Goal: Connect with others: Connect with others

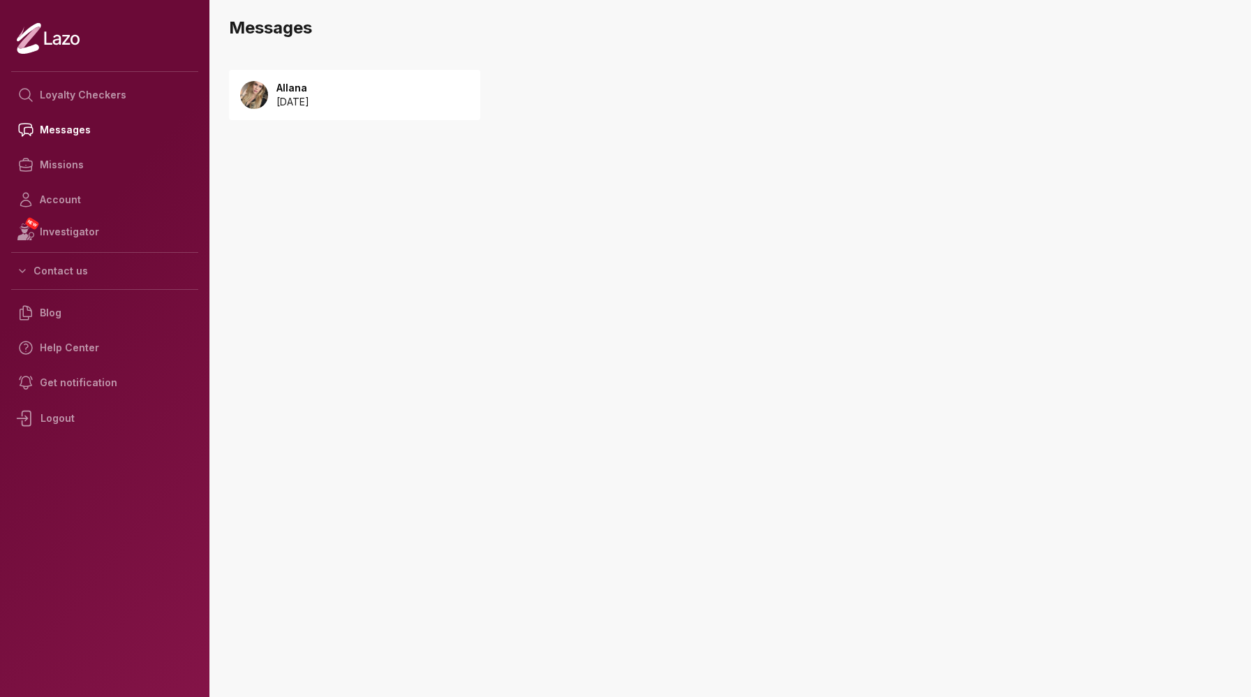
click at [295, 96] on p "[DATE]" at bounding box center [293, 102] width 33 height 14
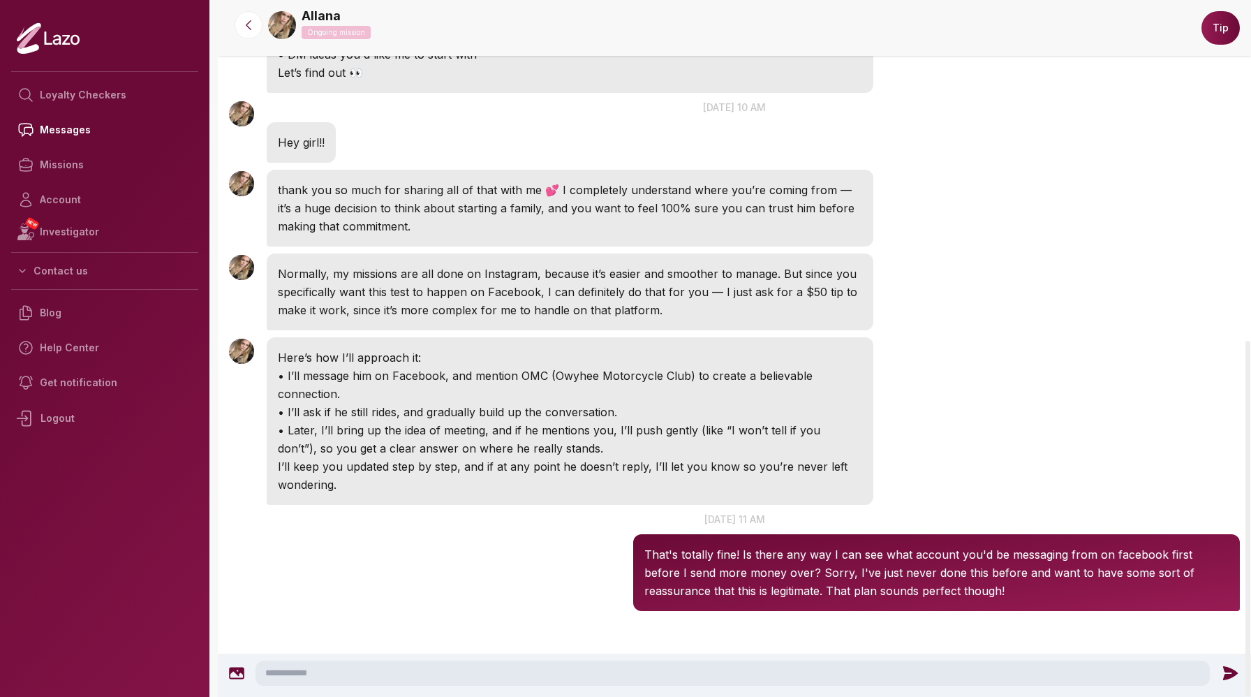
scroll to position [667, 0]
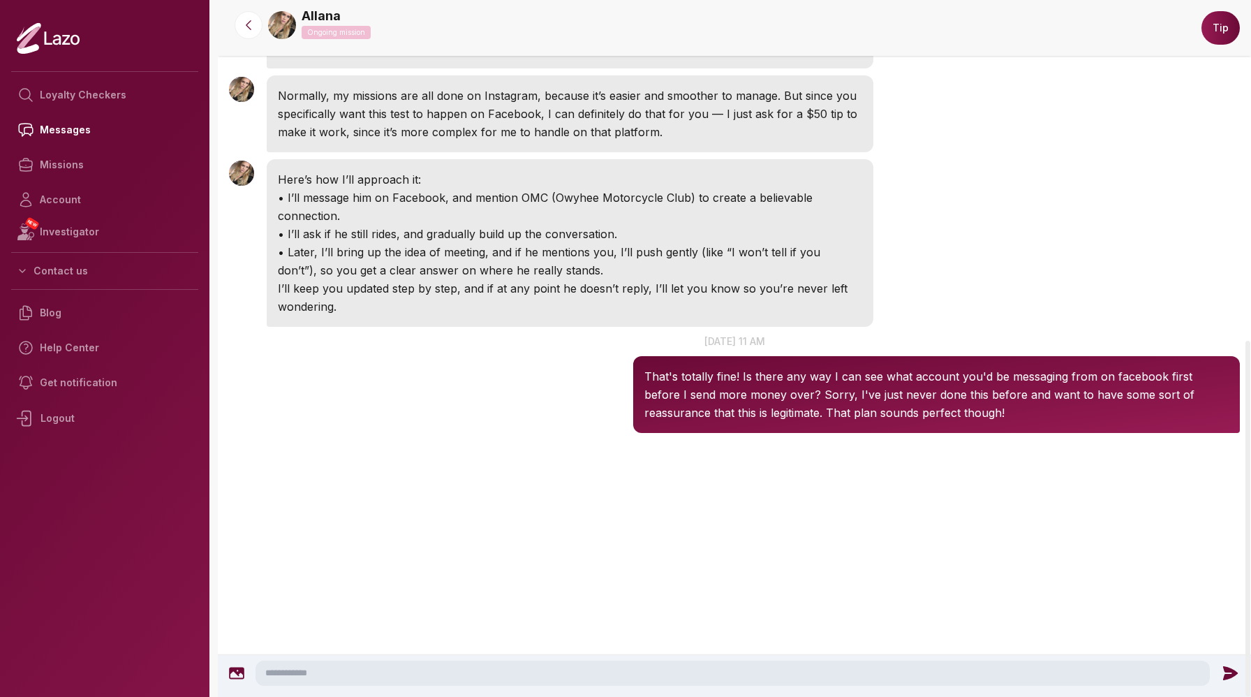
click at [314, 18] on link "Allana" at bounding box center [321, 16] width 39 height 20
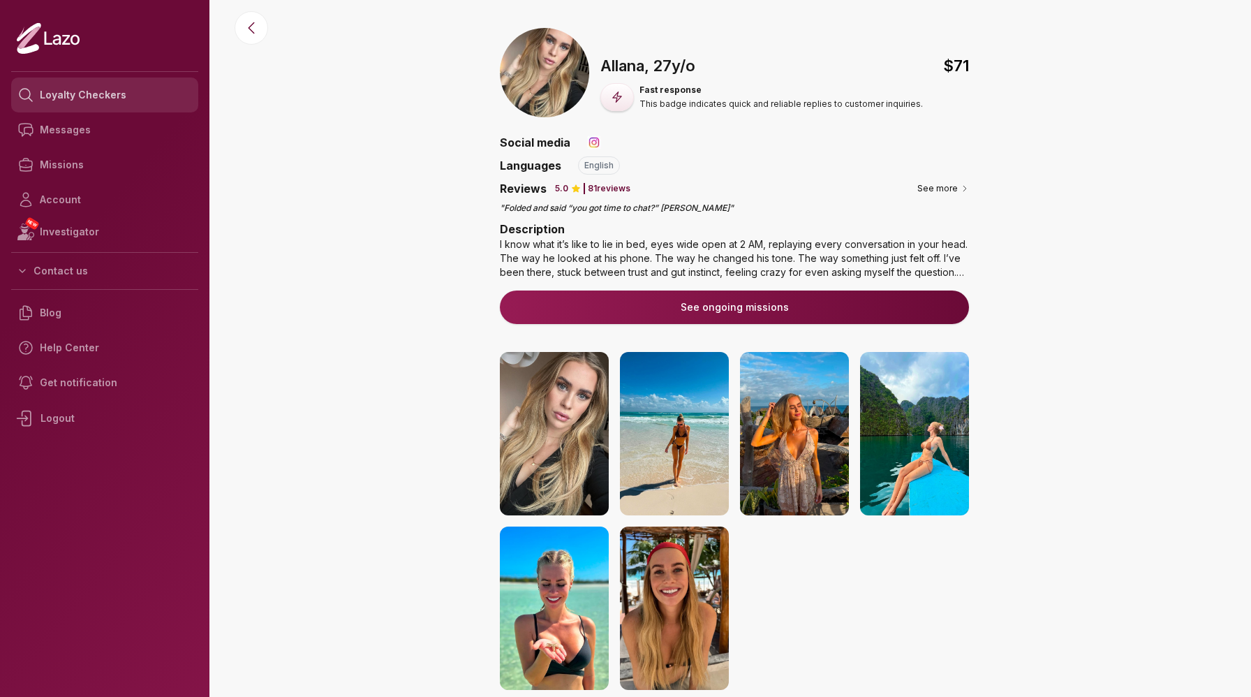
click at [81, 98] on link "Loyalty Checkers" at bounding box center [104, 95] width 187 height 35
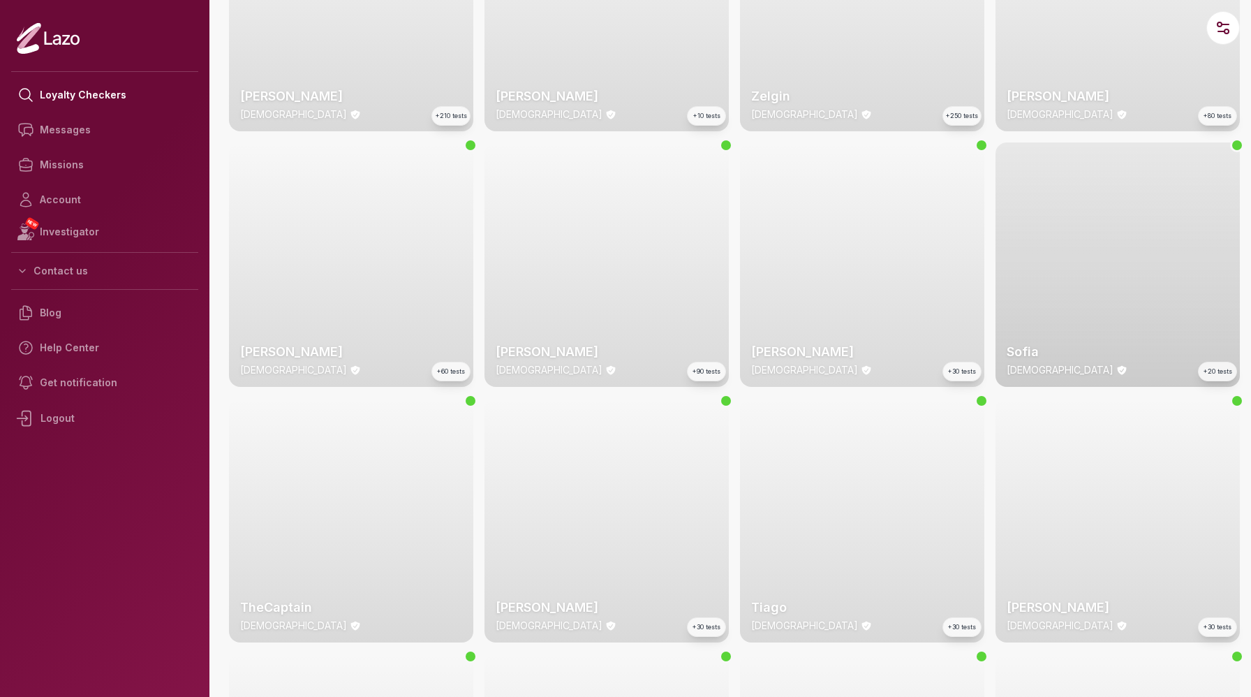
scroll to position [170, 0]
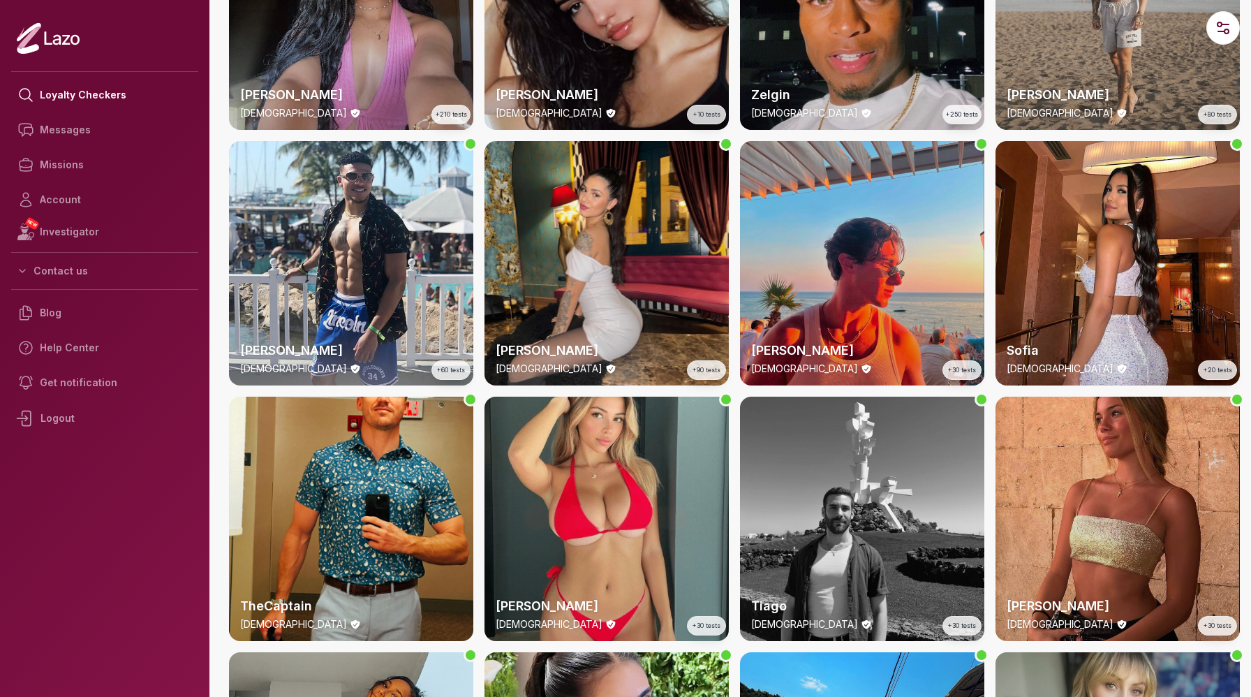
click at [1110, 563] on div "Sharon 22 y/o +30 tests" at bounding box center [1118, 519] width 244 height 244
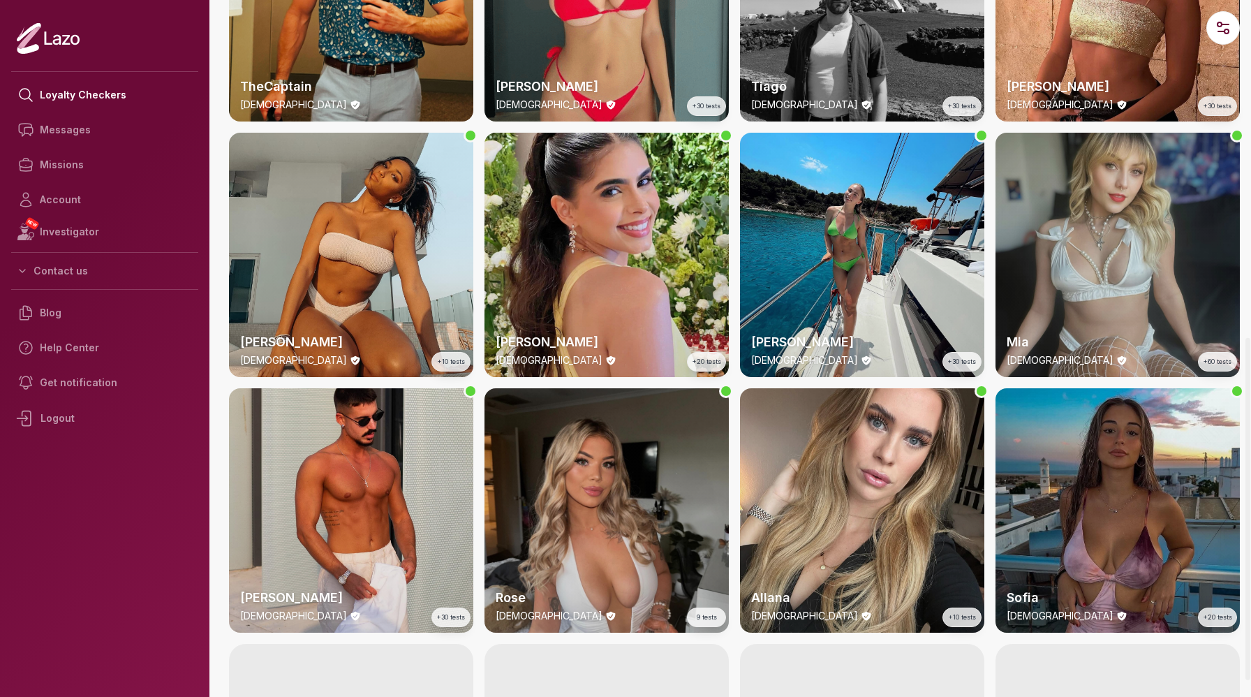
scroll to position [691, 0]
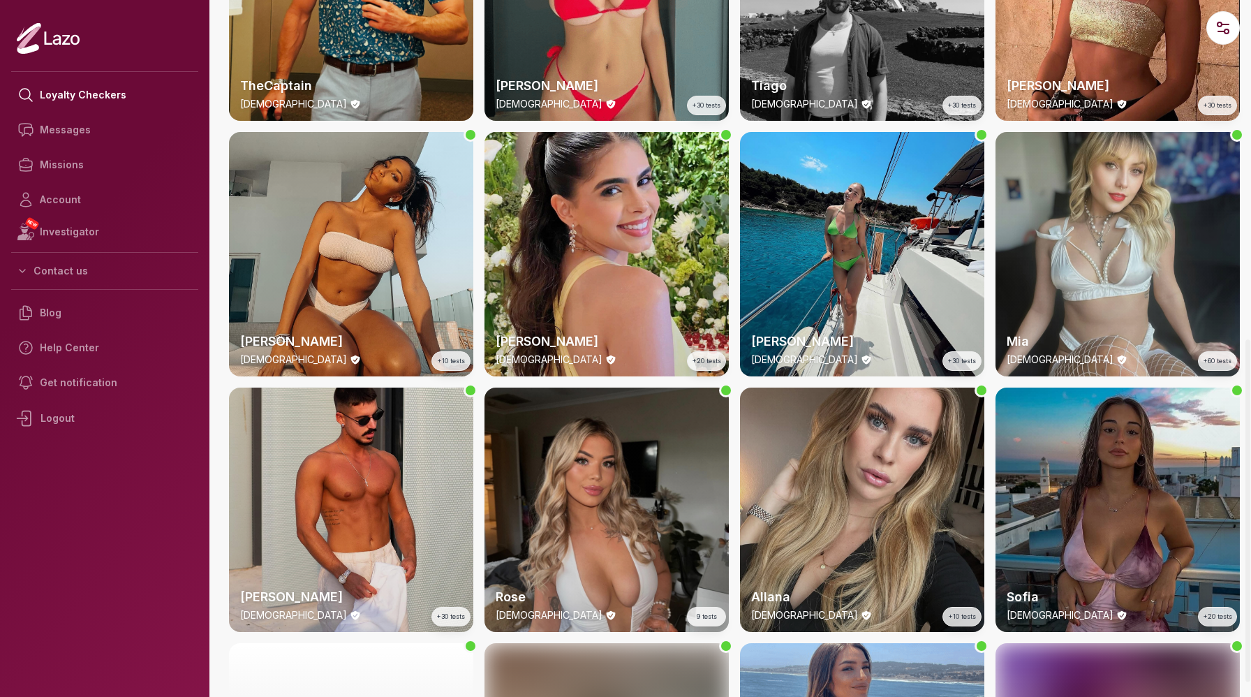
click at [842, 502] on div "Allana 27 y/o +10 tests" at bounding box center [862, 510] width 244 height 244
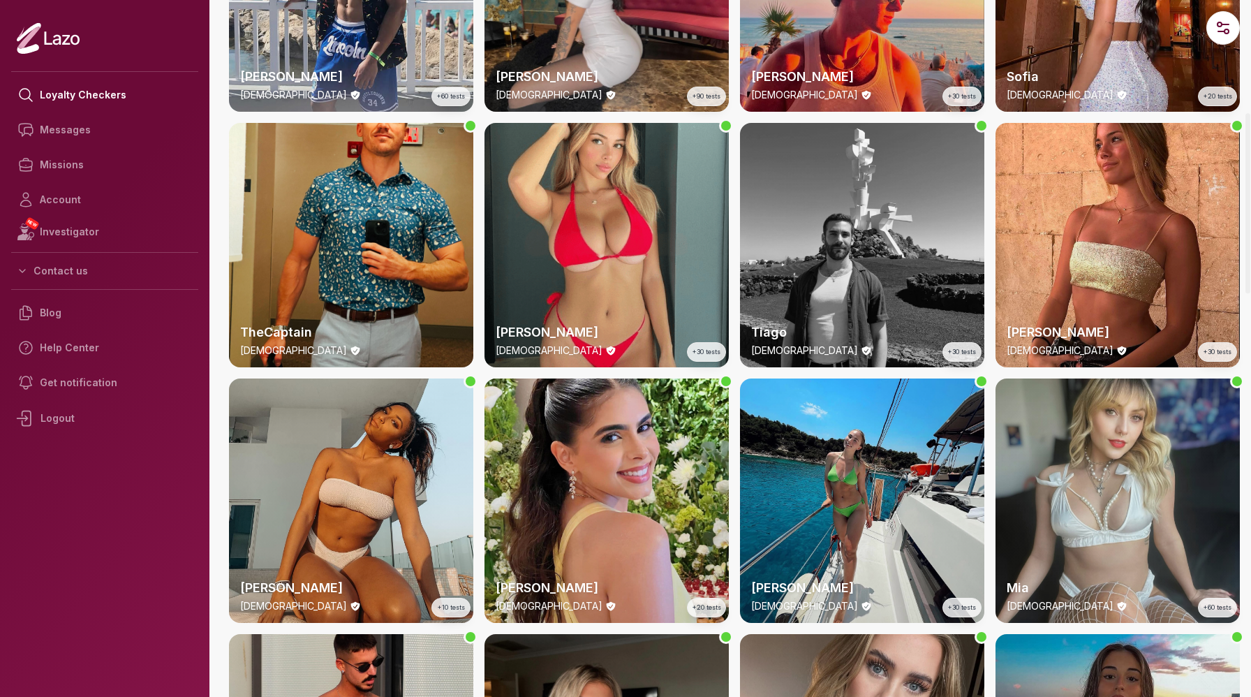
scroll to position [424, 0]
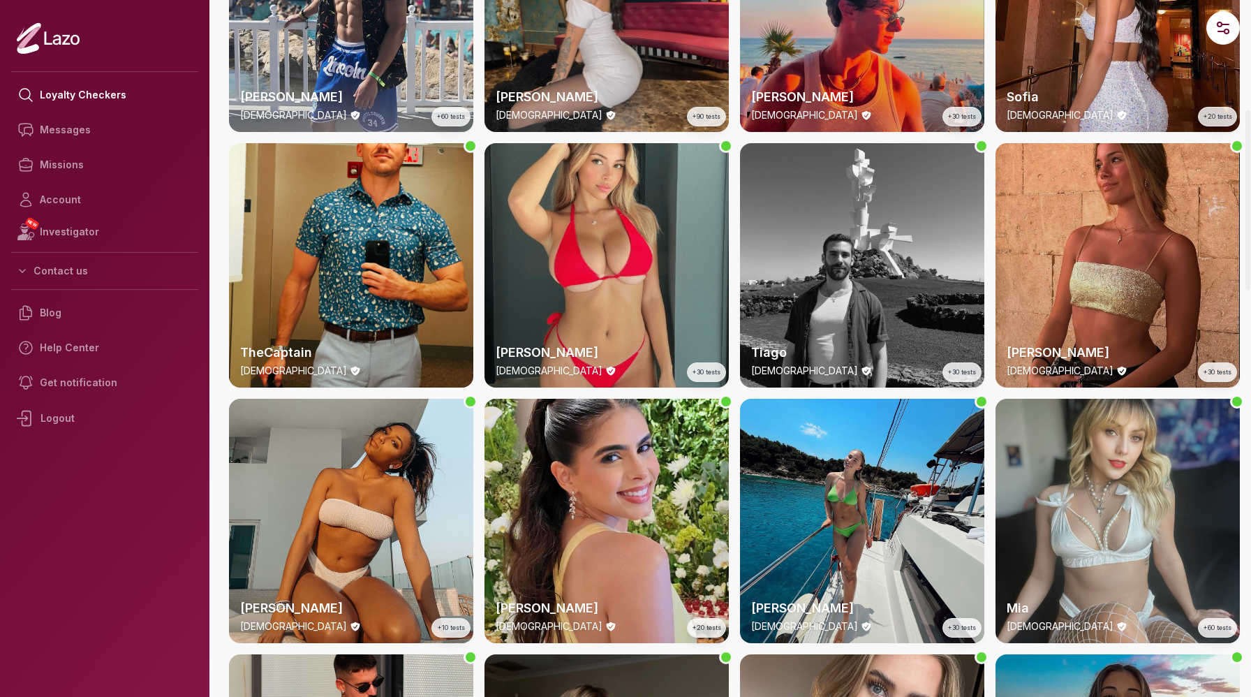
click at [1124, 237] on div "Sharon 22 y/o +30 tests" at bounding box center [1118, 265] width 244 height 244
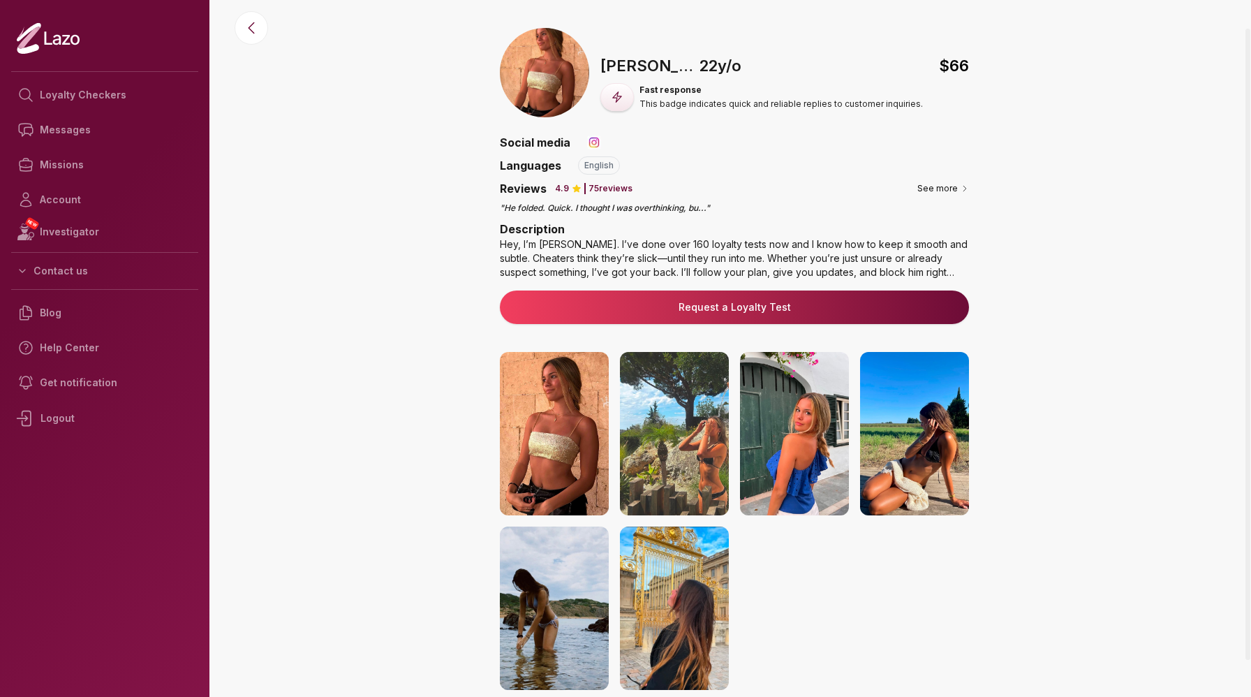
click at [590, 142] on img at bounding box center [594, 142] width 14 height 14
click at [249, 30] on icon at bounding box center [251, 28] width 17 height 17
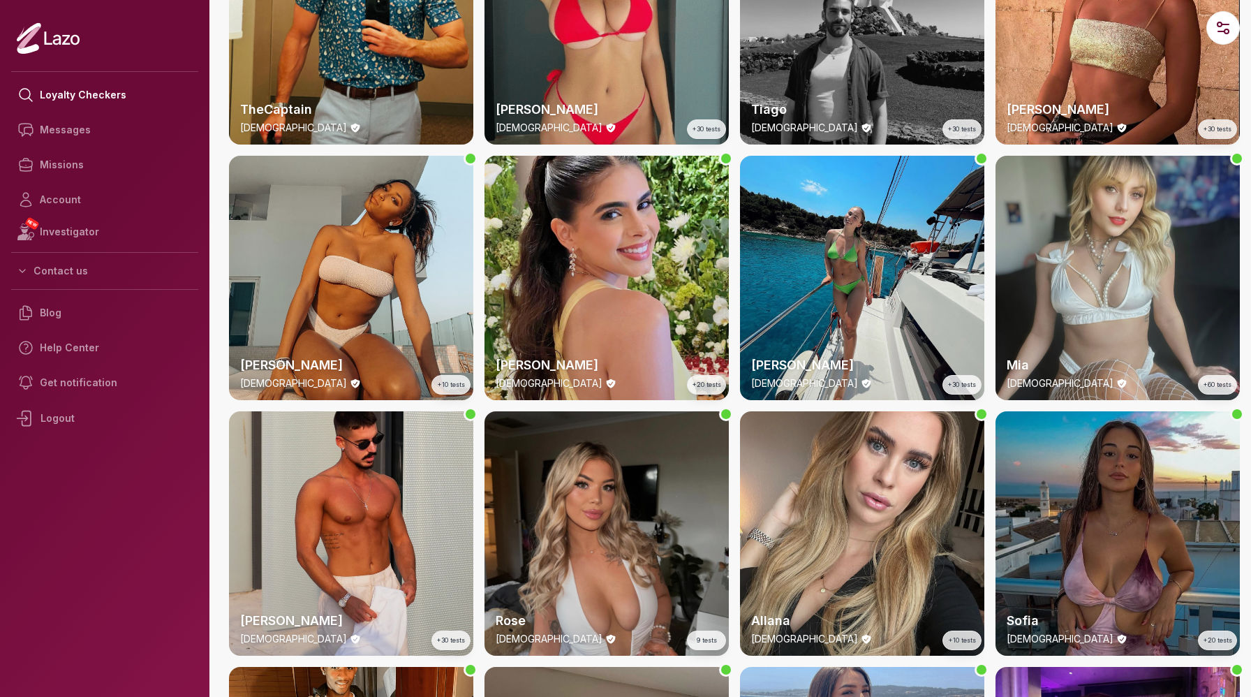
scroll to position [675, 0]
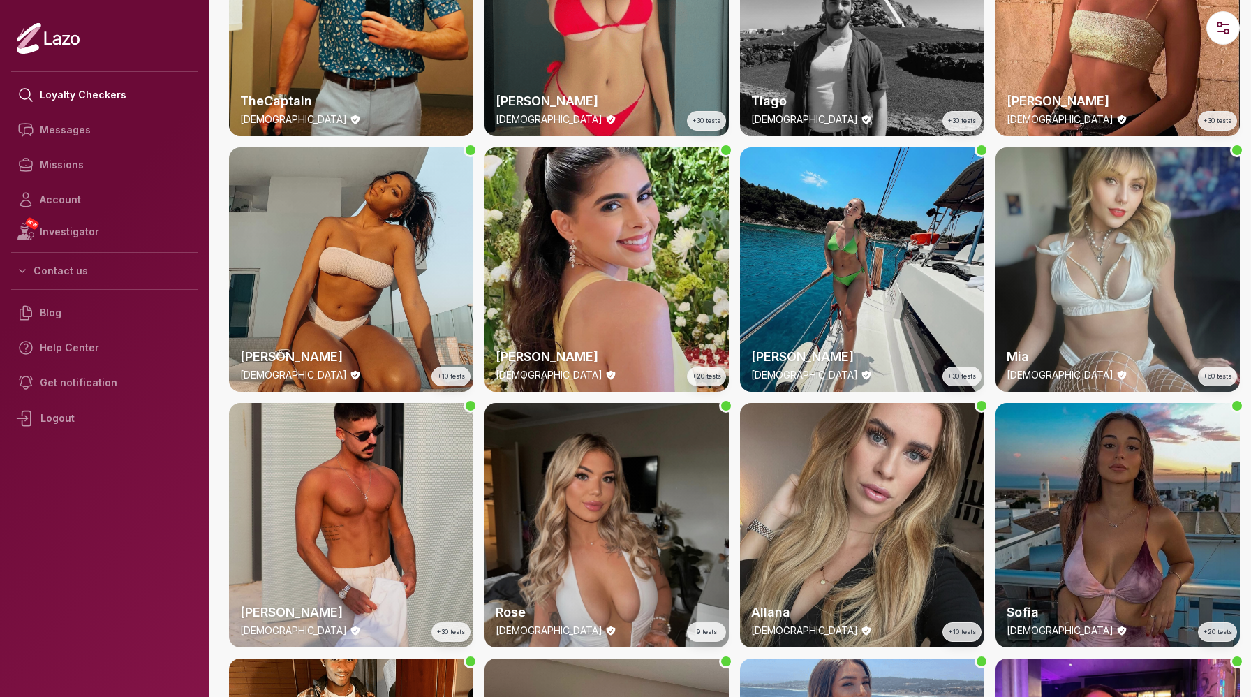
click at [825, 481] on div "Allana 27 y/o +10 tests" at bounding box center [862, 525] width 244 height 244
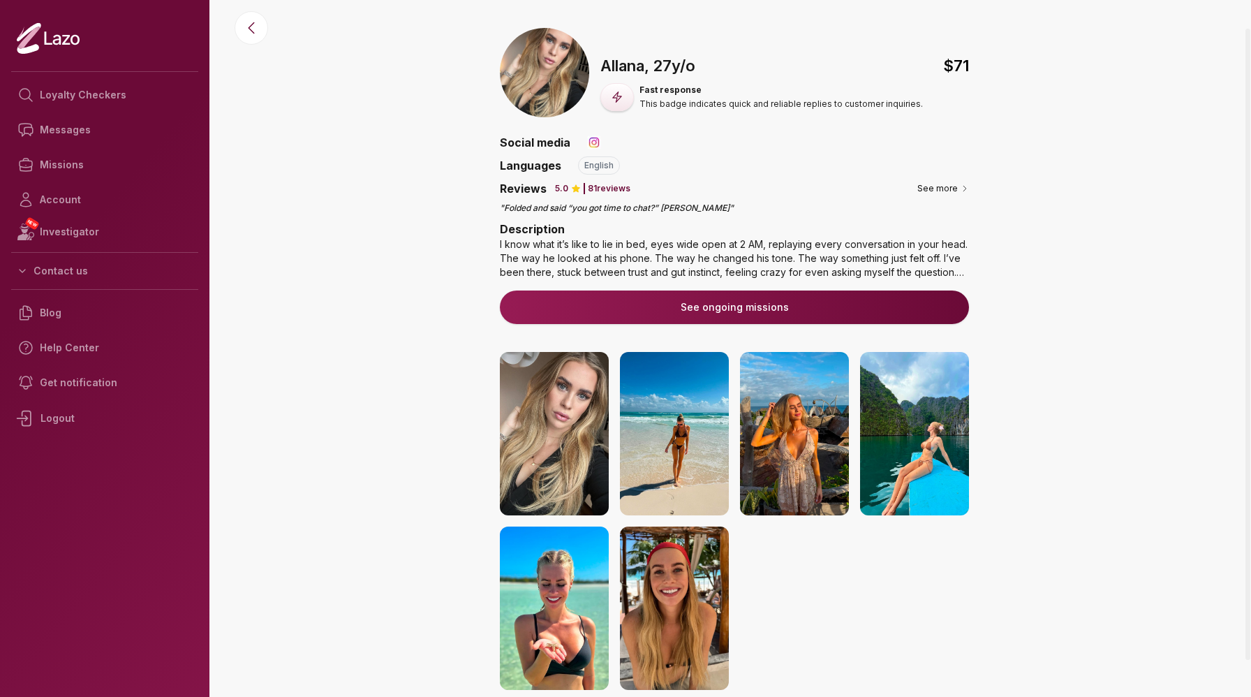
click at [592, 144] on img at bounding box center [594, 142] width 14 height 14
click at [594, 141] on img at bounding box center [594, 142] width 14 height 14
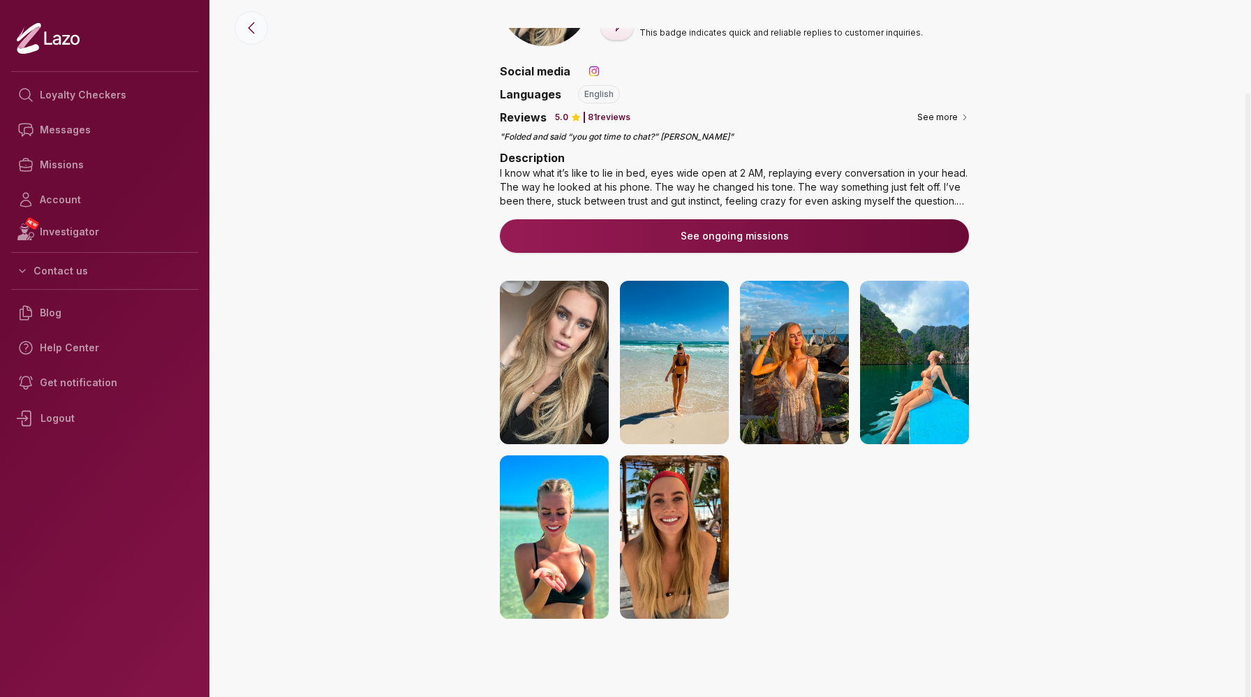
click at [255, 31] on icon at bounding box center [251, 28] width 17 height 17
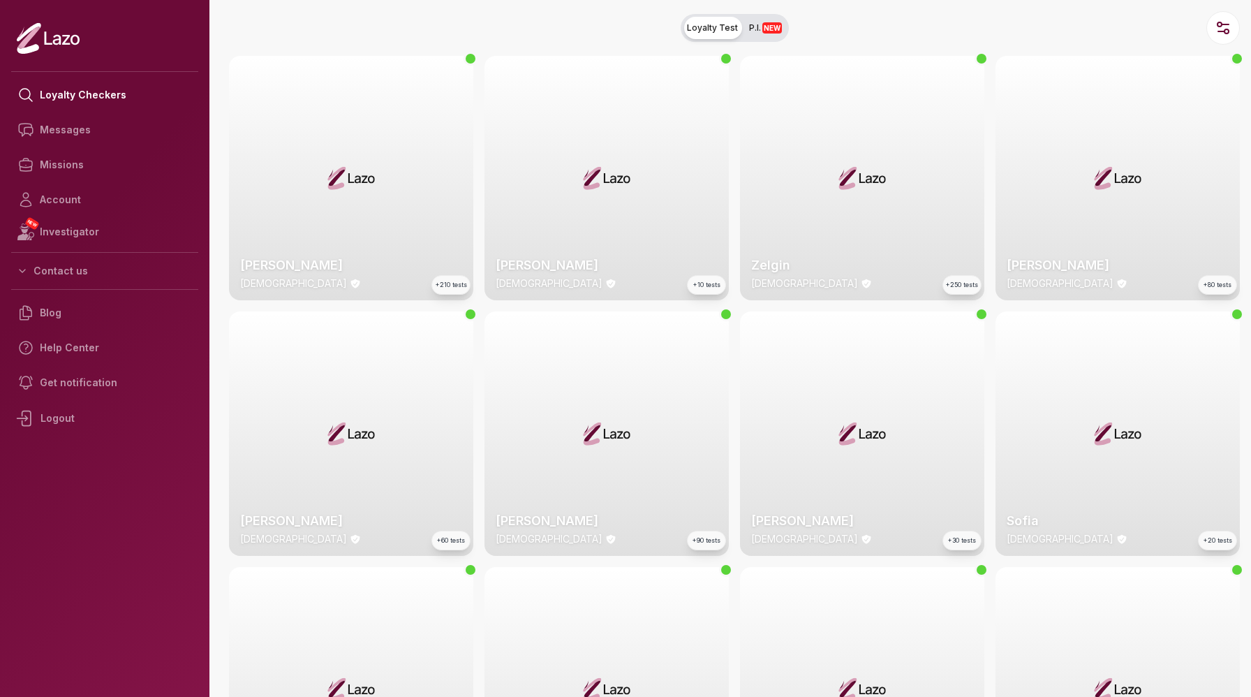
scroll to position [852, 0]
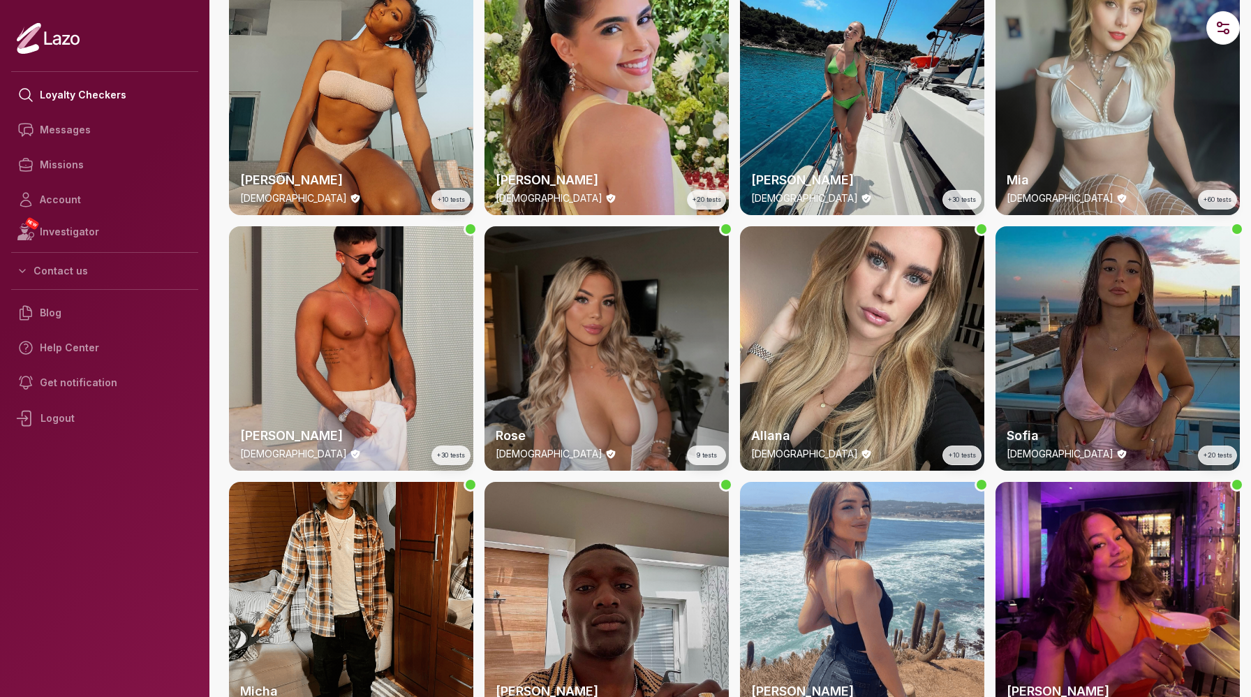
click at [605, 307] on div "Rose 24 y/o 9 tests" at bounding box center [607, 348] width 244 height 244
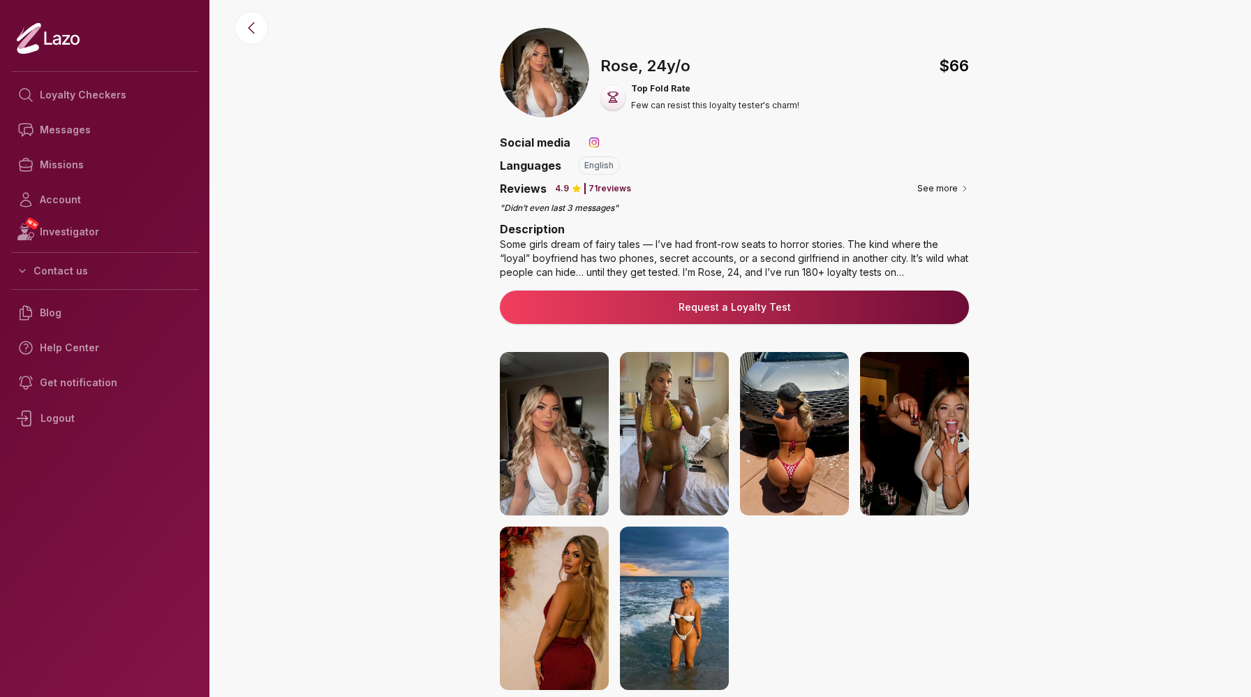
scroll to position [852, 0]
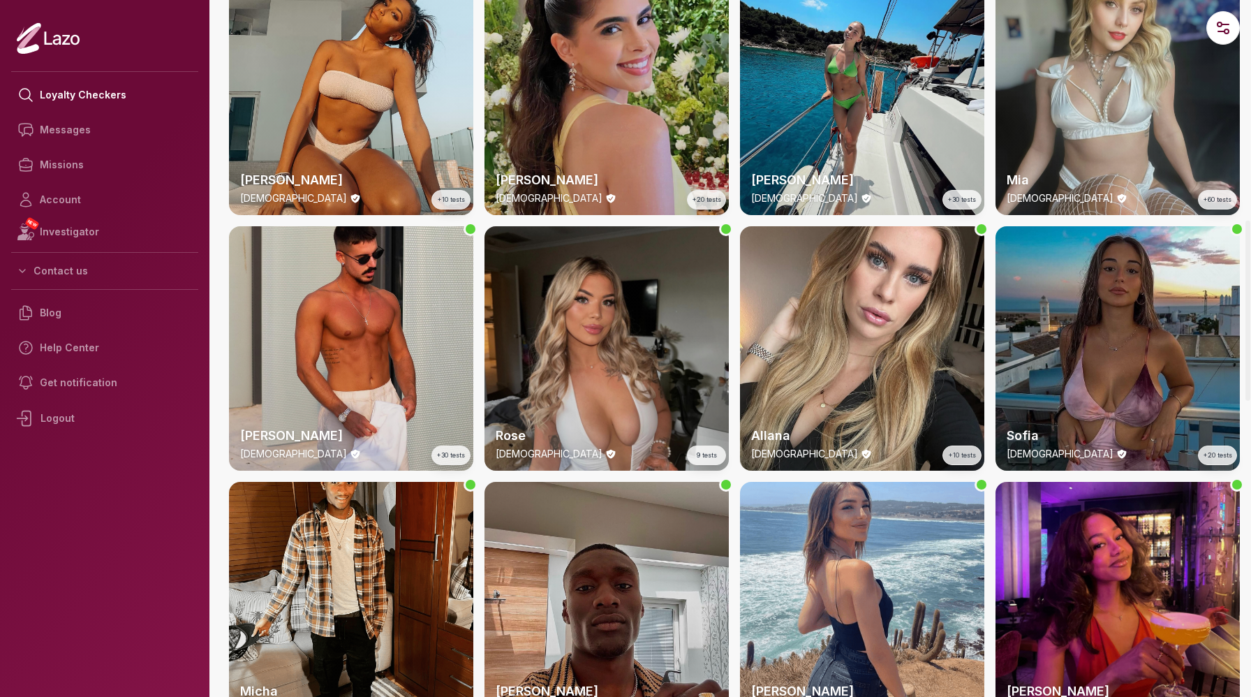
click at [638, 88] on div "Clara 29 y/o +20 tests" at bounding box center [607, 93] width 244 height 244
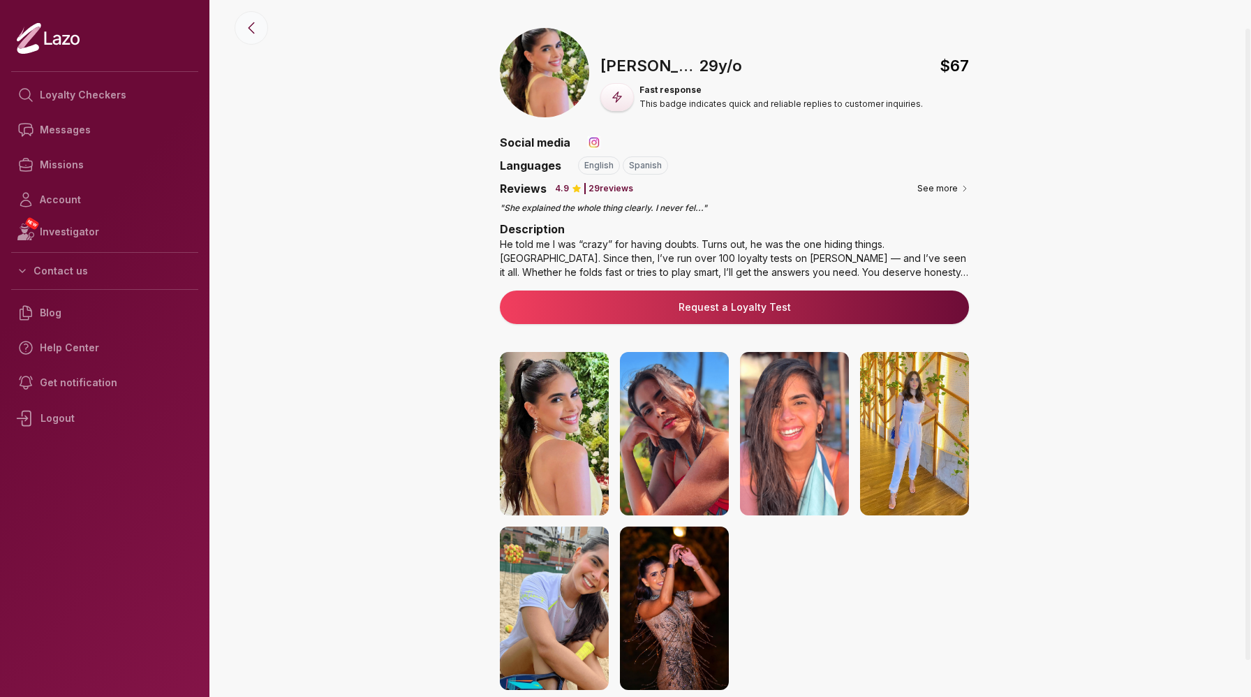
click at [250, 27] on icon at bounding box center [252, 28] width 6 height 10
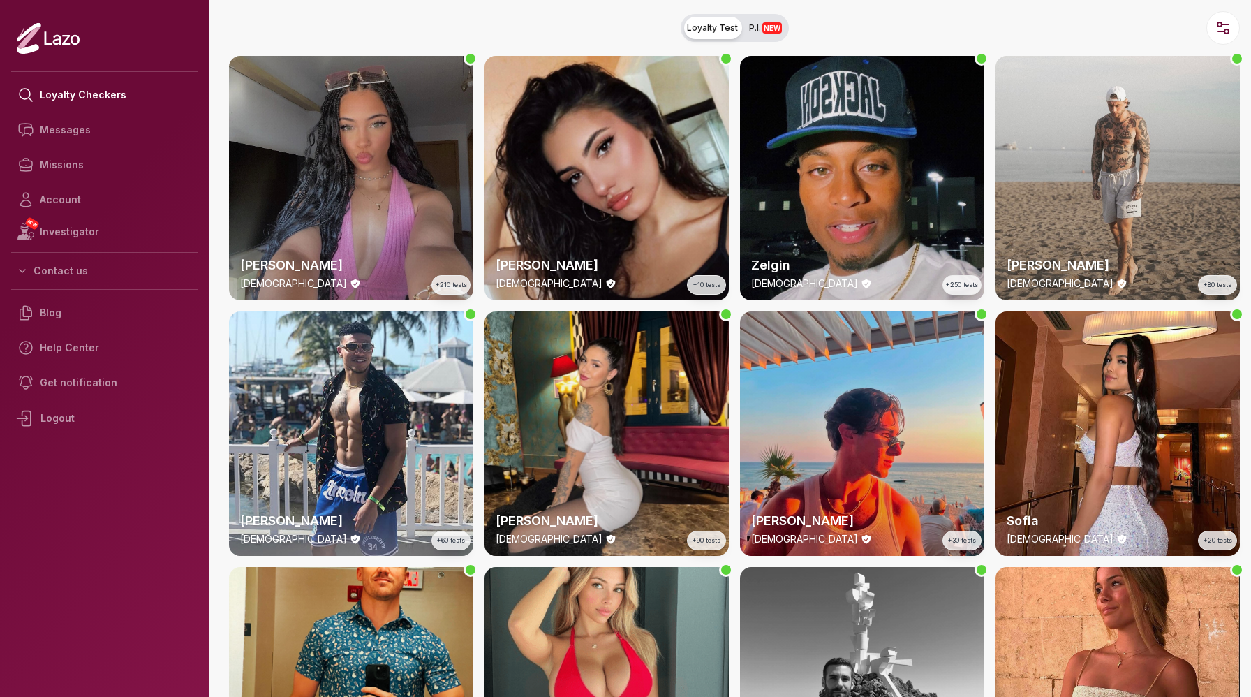
click at [319, 140] on div "Lara 24 y/o +210 tests" at bounding box center [351, 178] width 244 height 244
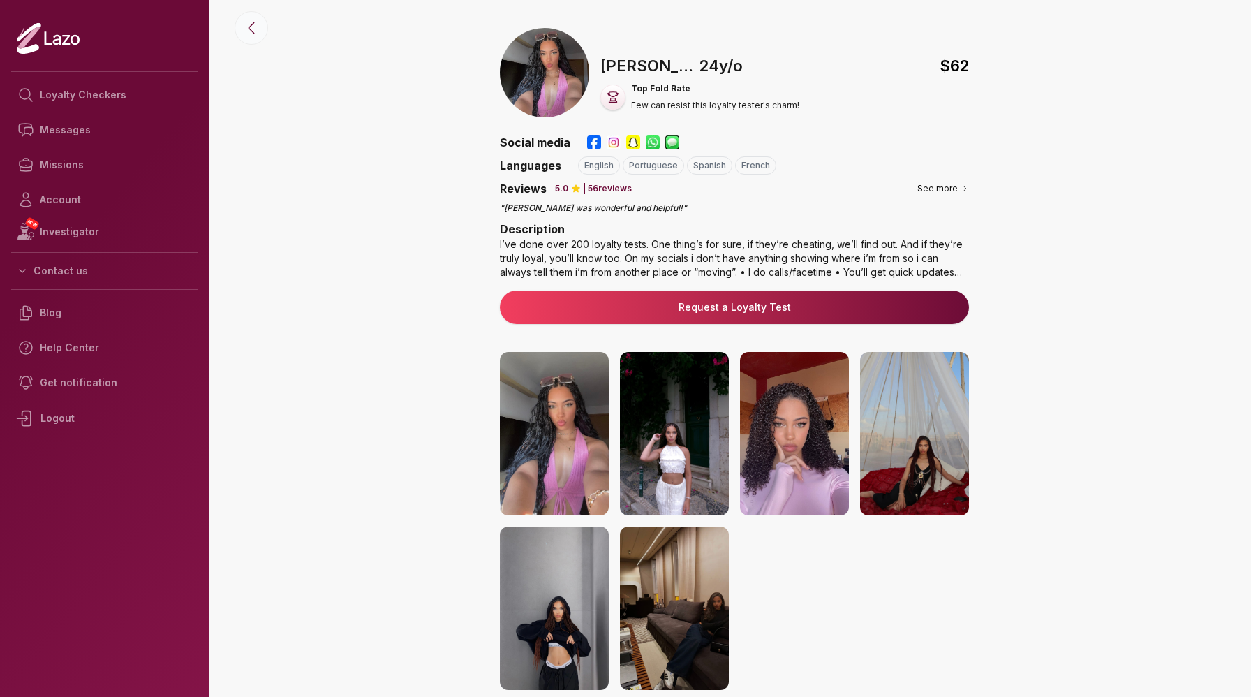
click at [255, 29] on icon at bounding box center [251, 28] width 17 height 17
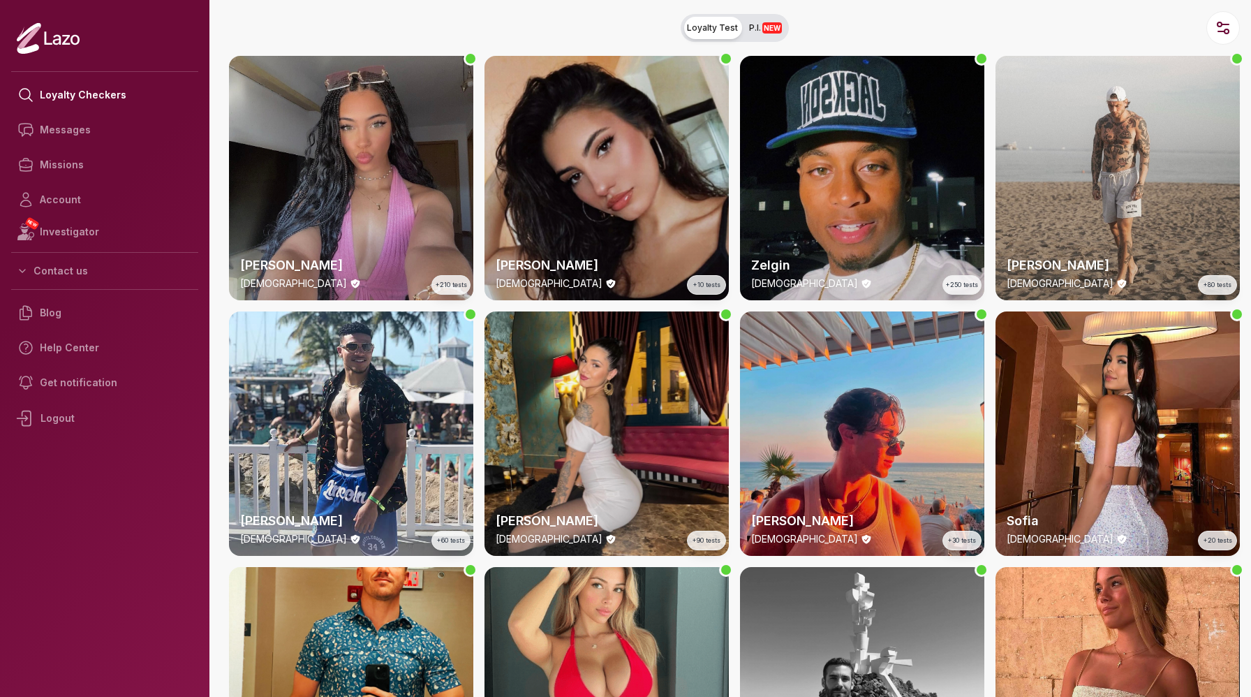
click at [630, 136] on div "Susanna 27 y/o +10 tests" at bounding box center [607, 178] width 244 height 244
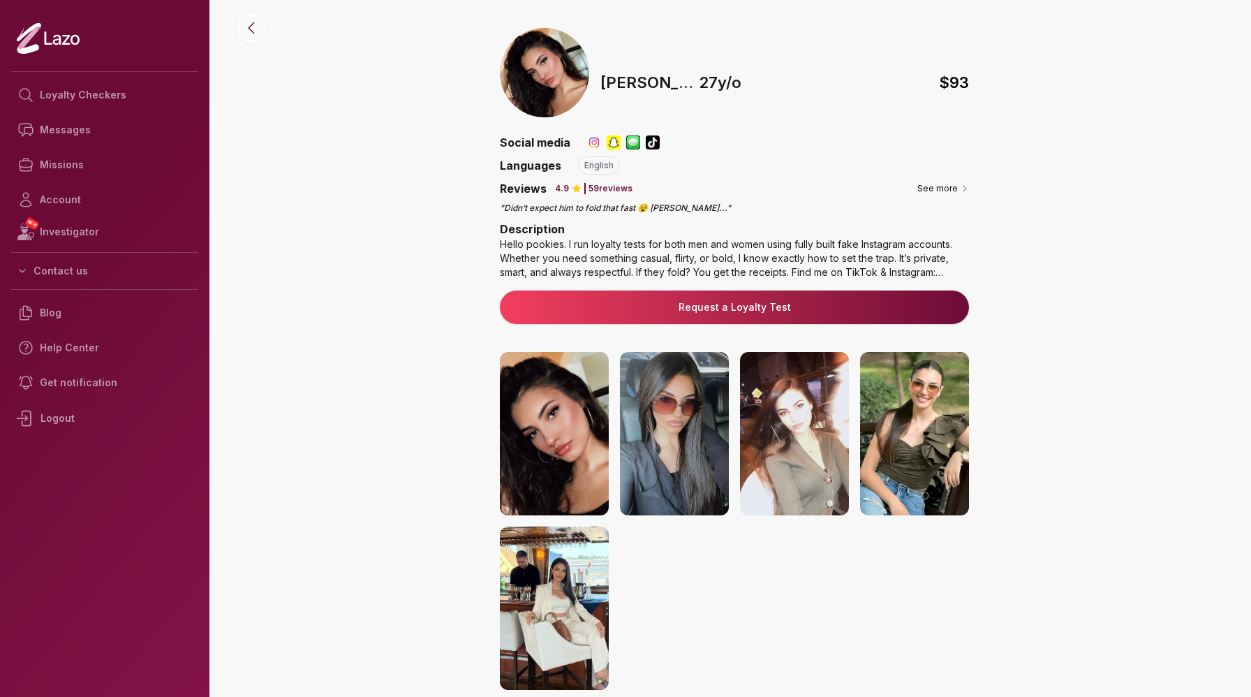
click at [258, 31] on icon at bounding box center [251, 28] width 17 height 17
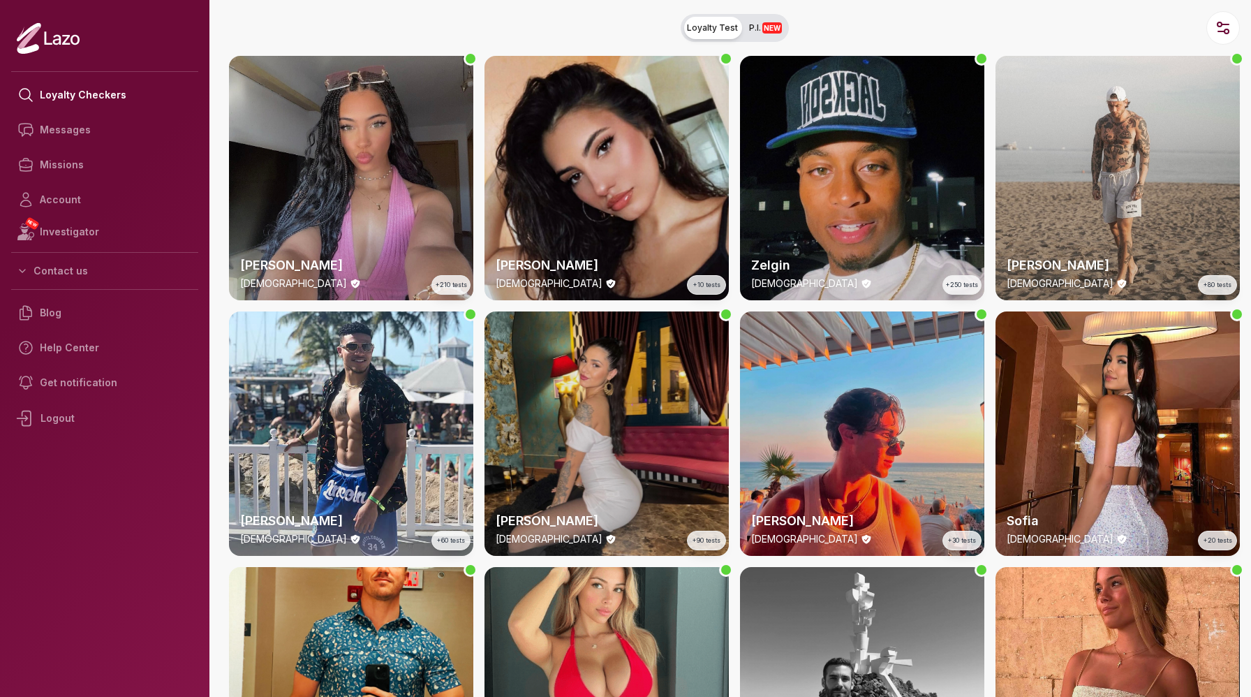
click at [622, 390] on div "Valentina 26 y/o +90 tests" at bounding box center [607, 433] width 244 height 244
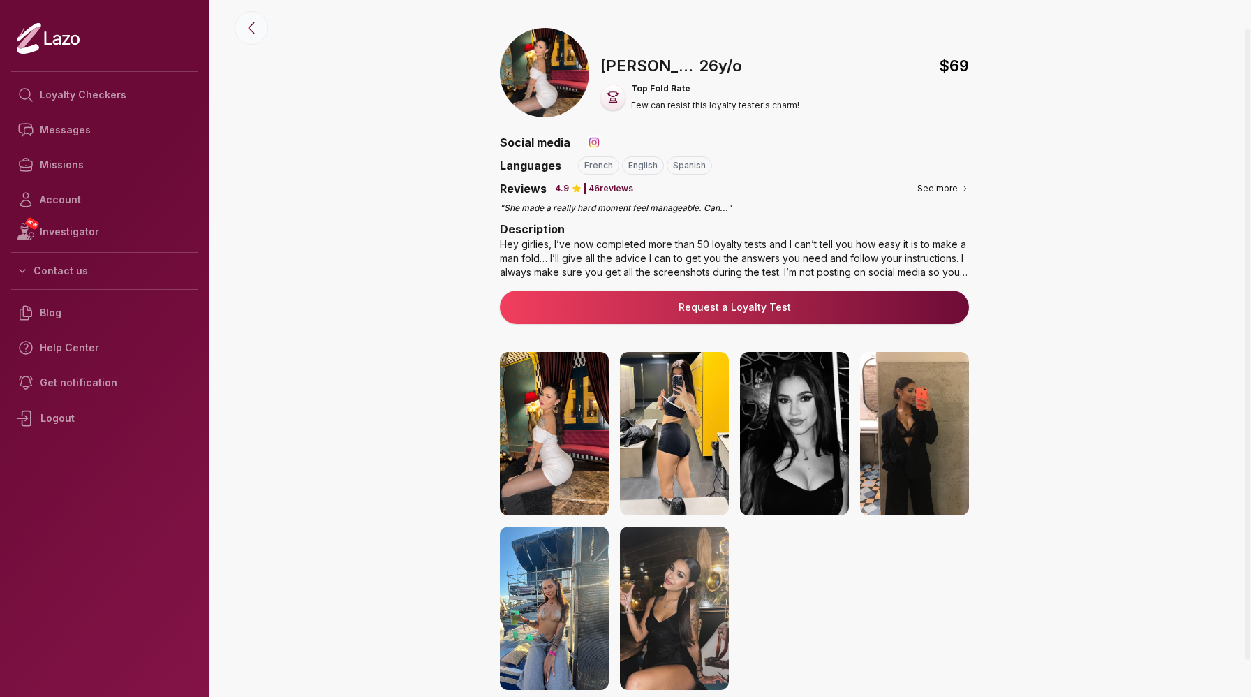
click at [250, 27] on icon at bounding box center [251, 28] width 17 height 17
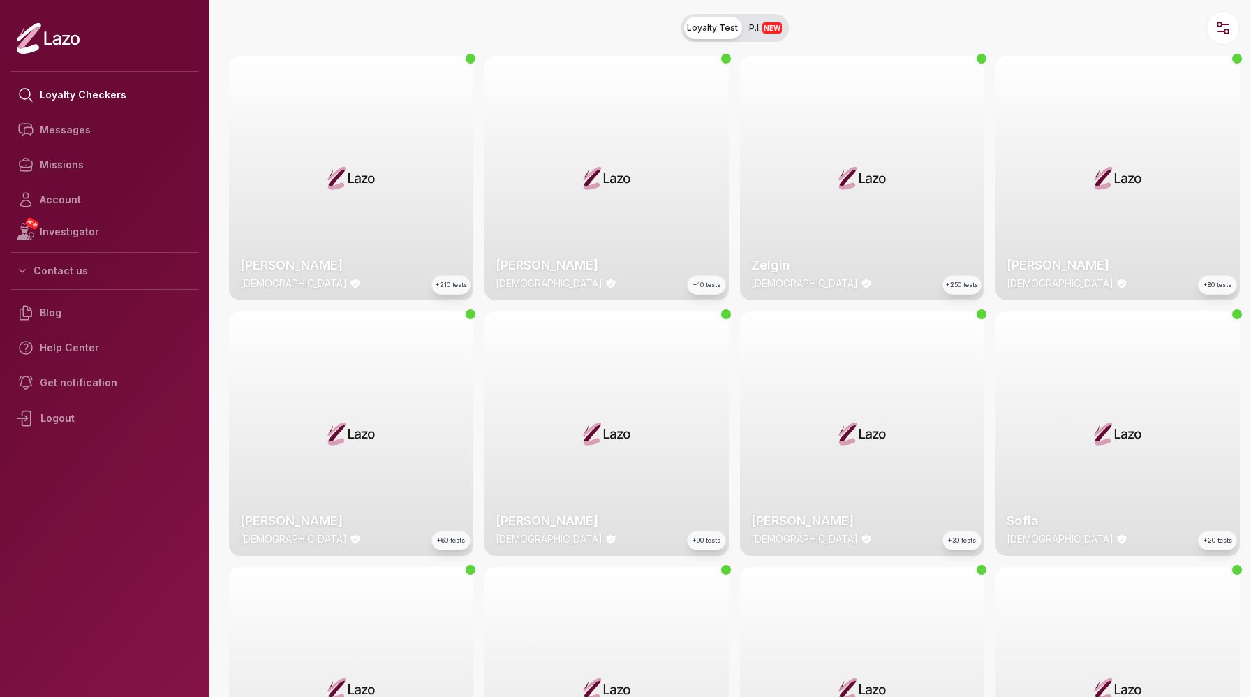
scroll to position [85, 0]
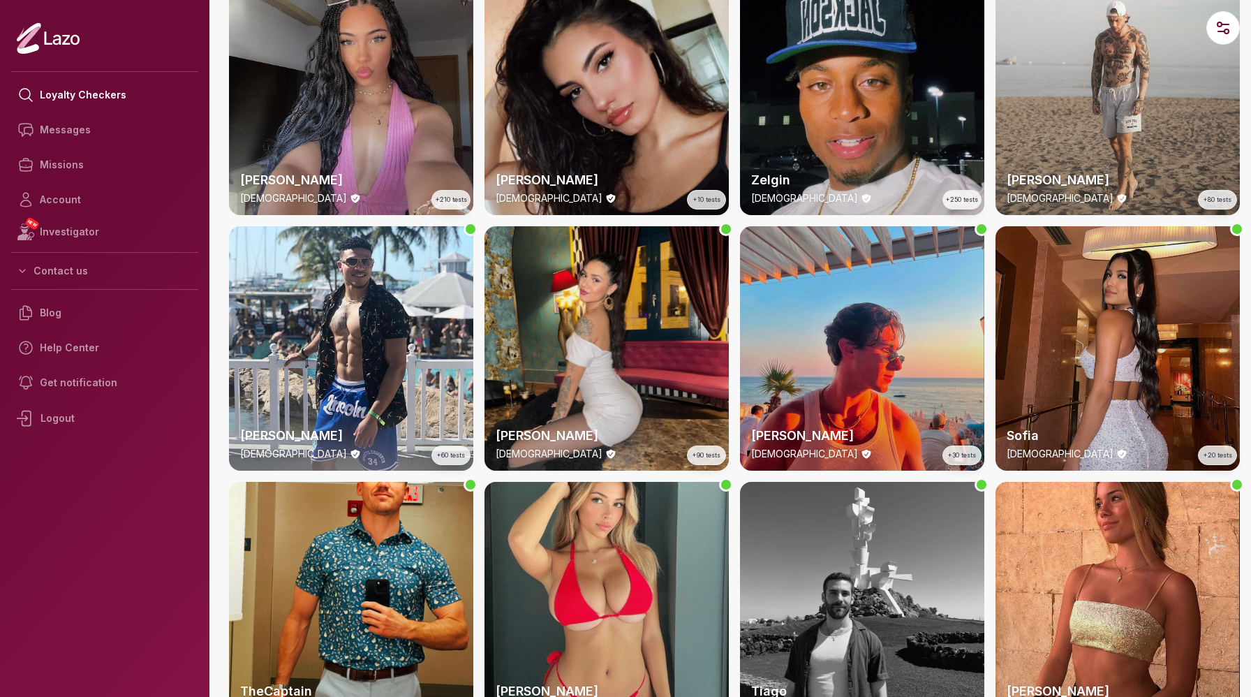
click at [1146, 288] on div "Sofia 28 y/o +20 tests" at bounding box center [1118, 348] width 244 height 244
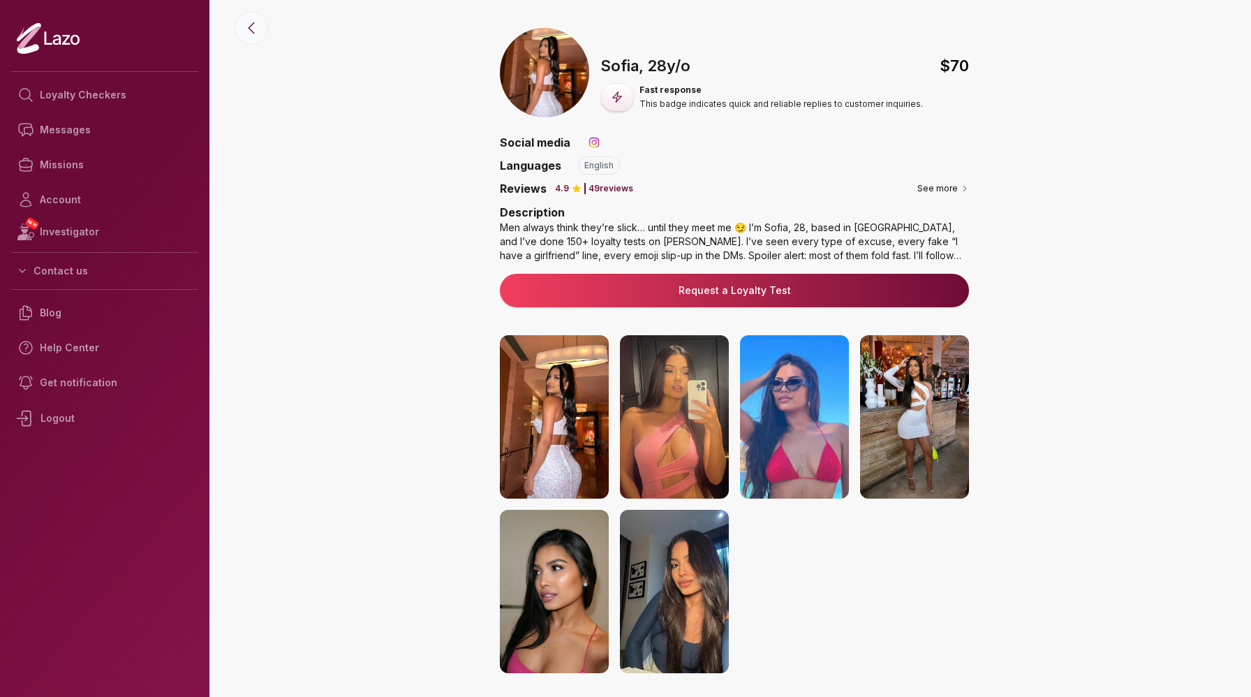
click at [244, 26] on icon at bounding box center [251, 28] width 17 height 17
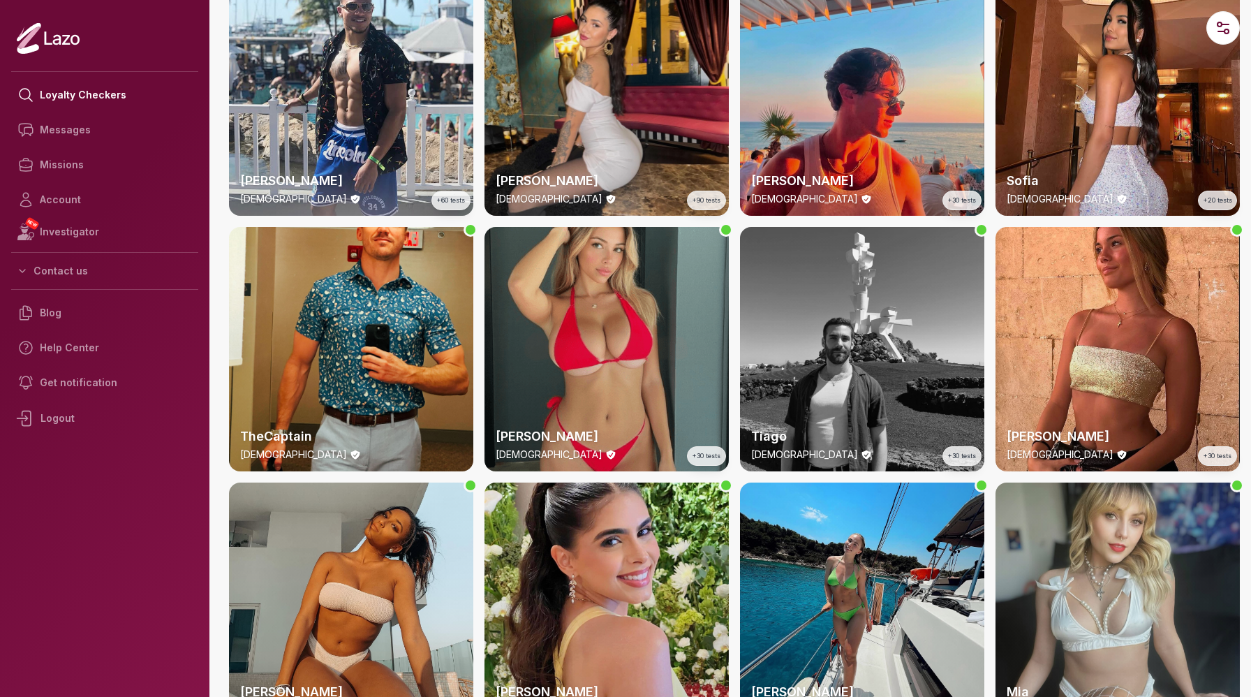
scroll to position [341, 0]
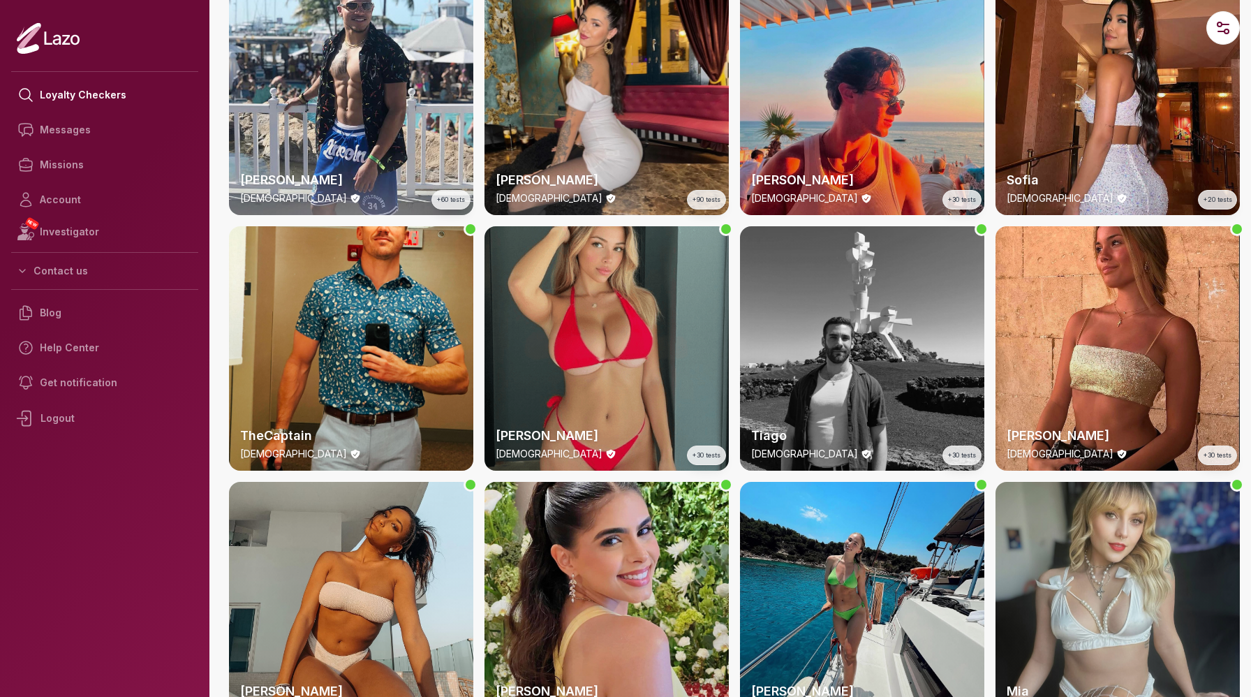
click at [557, 313] on div "Emily 23 y/o +30 tests" at bounding box center [607, 348] width 244 height 244
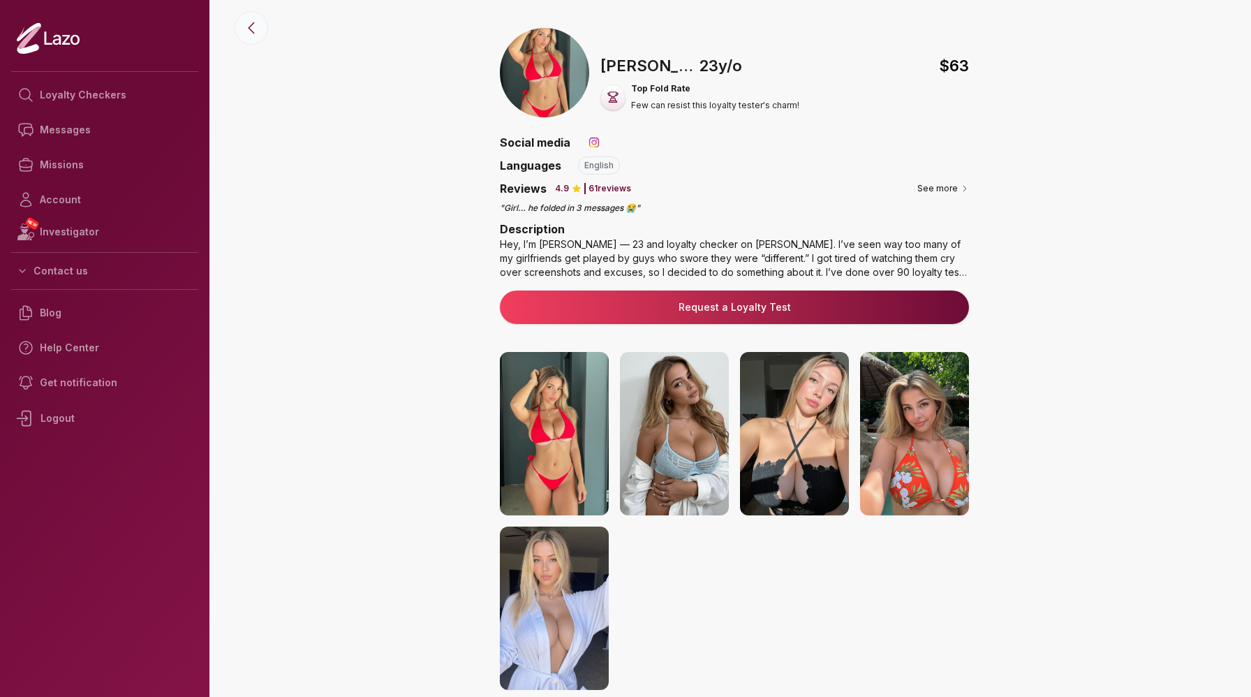
click at [256, 27] on icon at bounding box center [251, 28] width 17 height 17
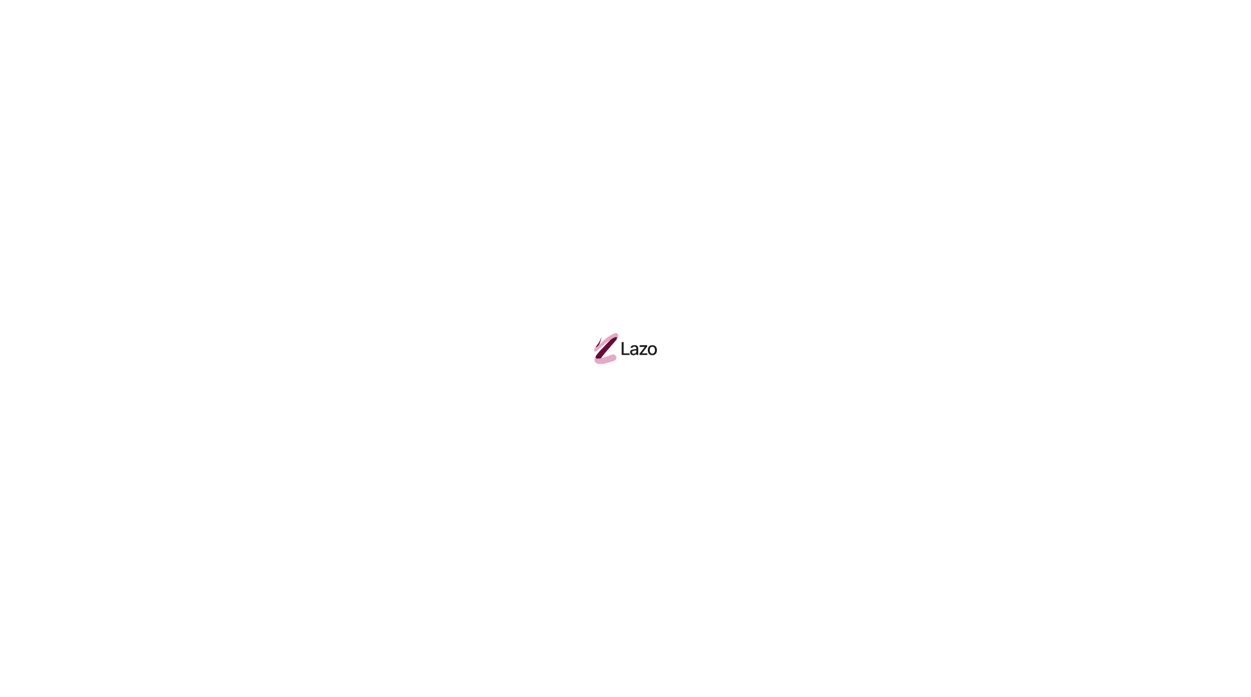
scroll to position [341, 0]
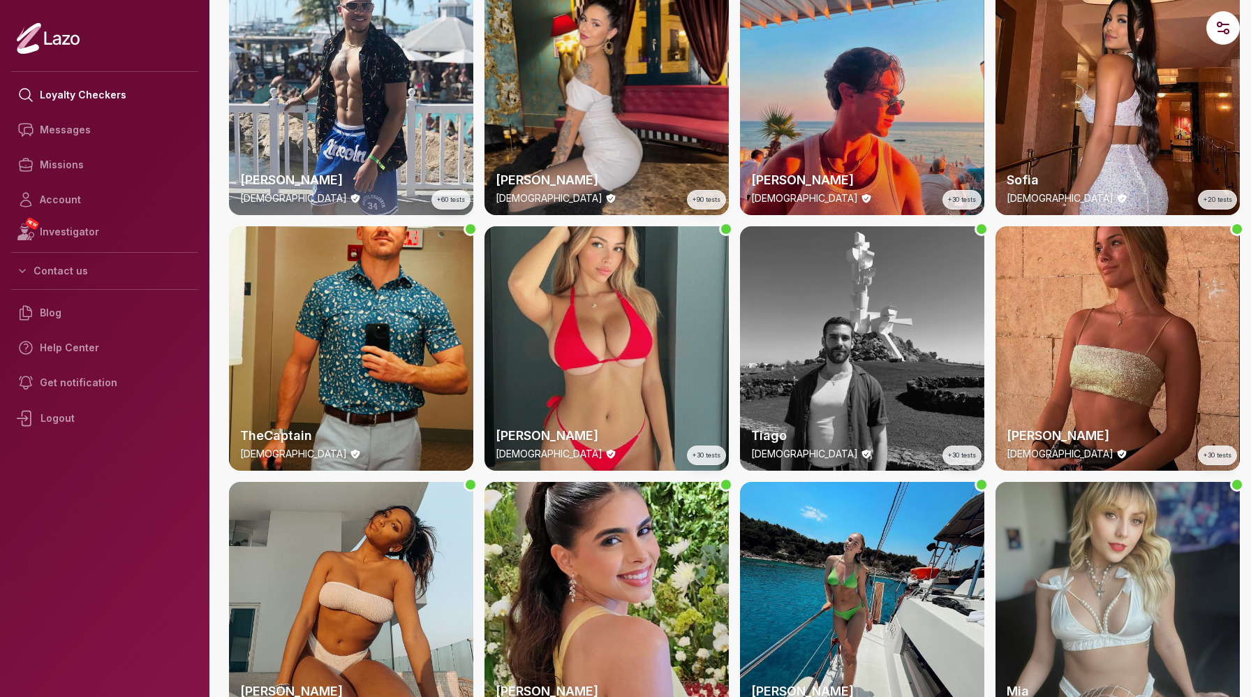
click at [1083, 328] on div "Sharon 22 y/o +30 tests" at bounding box center [1118, 348] width 244 height 244
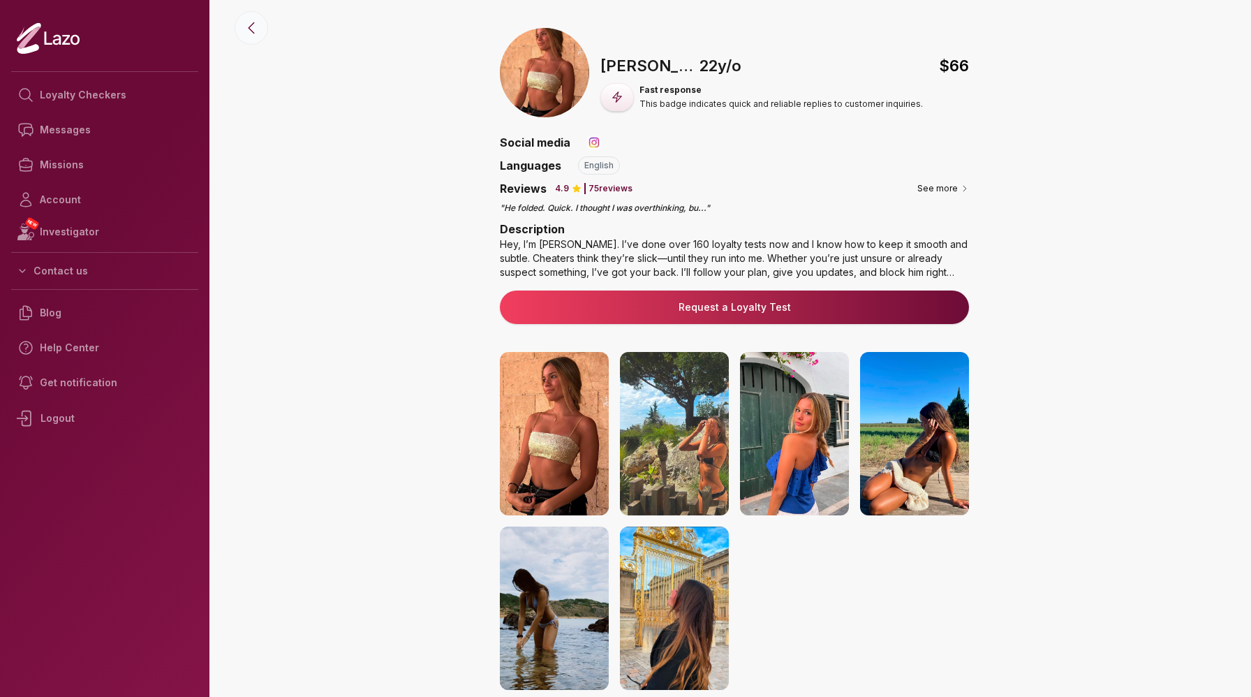
click at [255, 28] on icon at bounding box center [251, 28] width 17 height 17
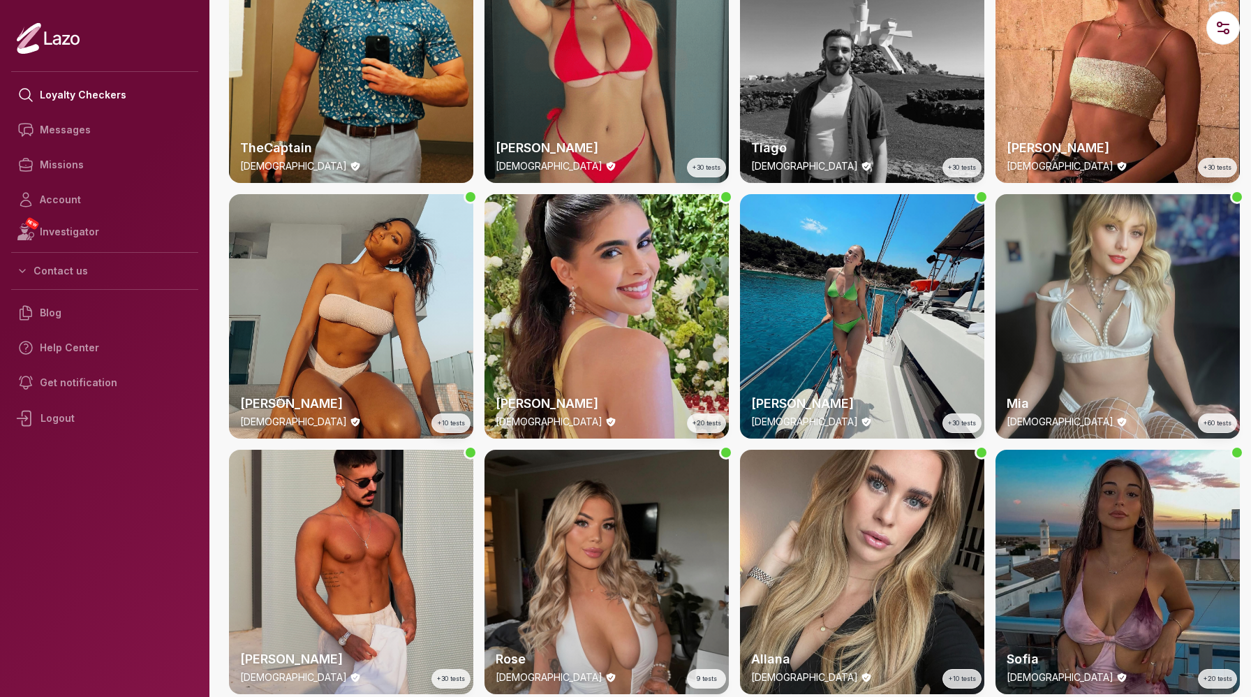
scroll to position [666, 0]
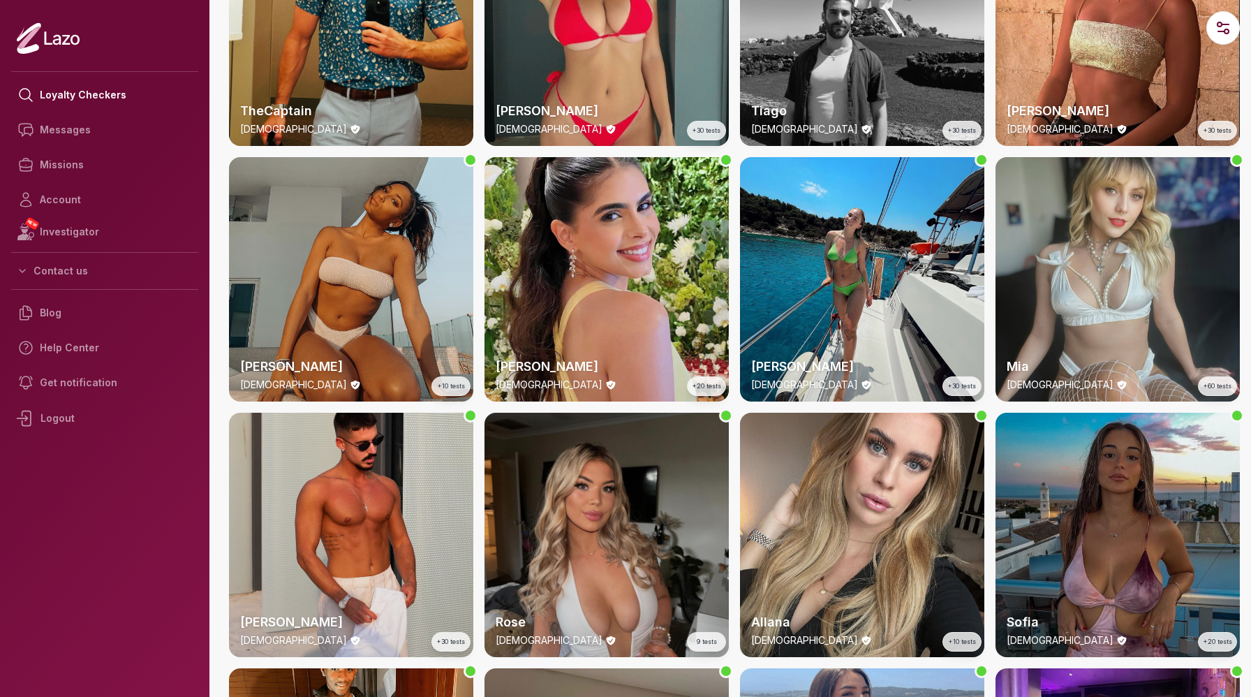
click at [409, 299] on div "Harper 28 y/o +10 tests" at bounding box center [351, 279] width 244 height 244
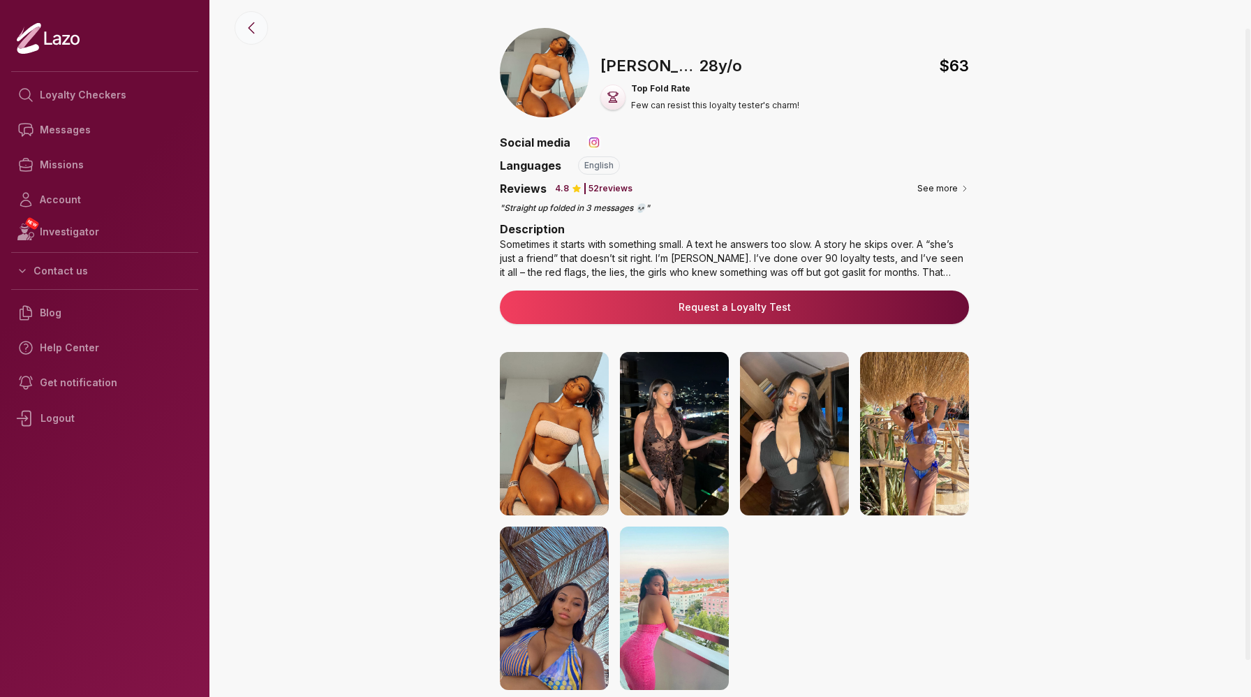
click at [251, 29] on icon at bounding box center [251, 28] width 17 height 17
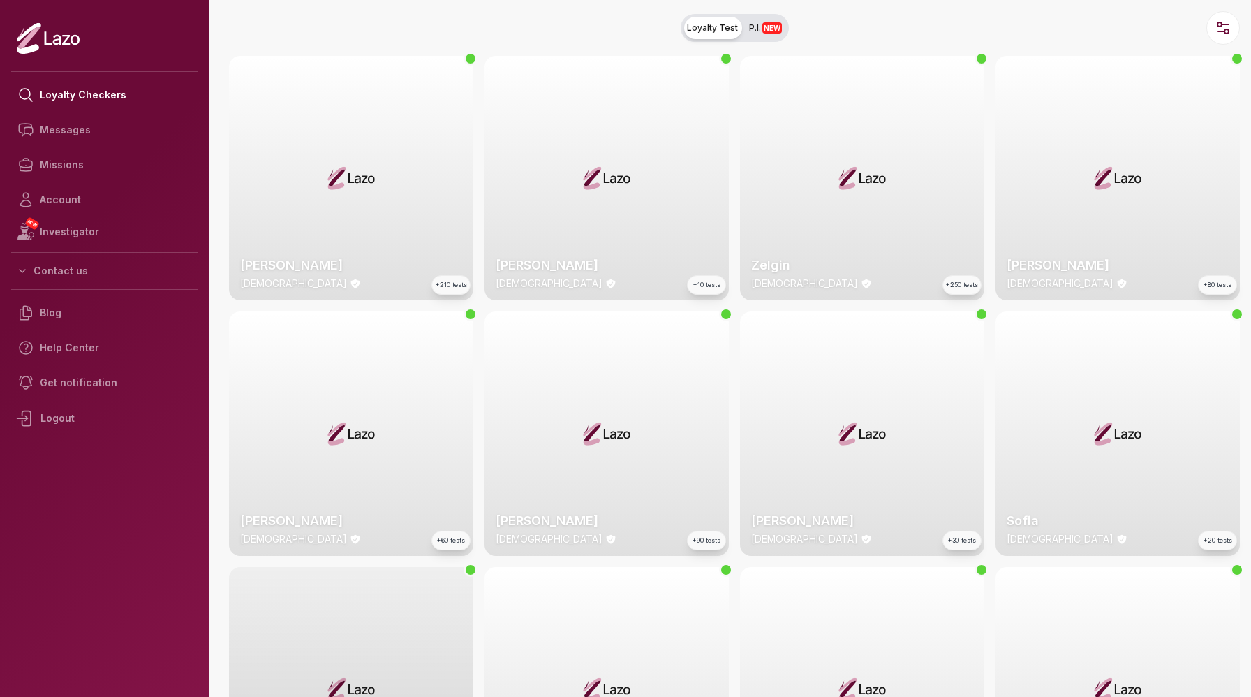
scroll to position [596, 0]
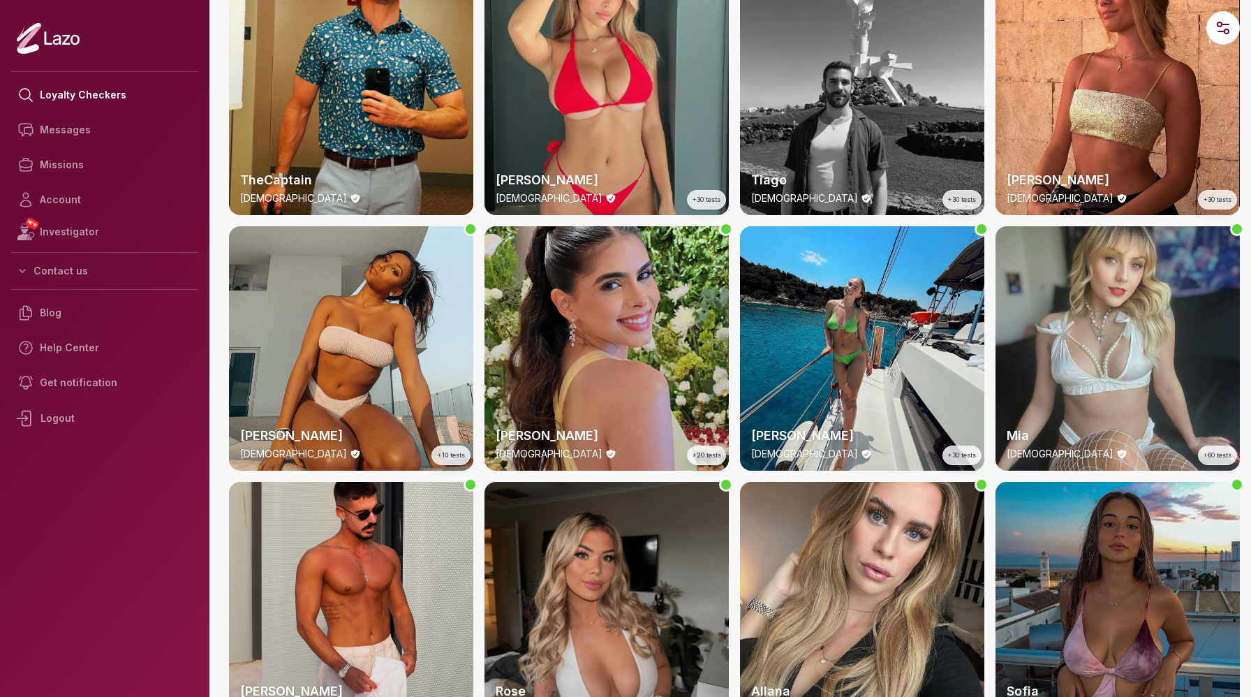
click at [611, 309] on div "Clara 29 y/o +20 tests" at bounding box center [607, 348] width 244 height 244
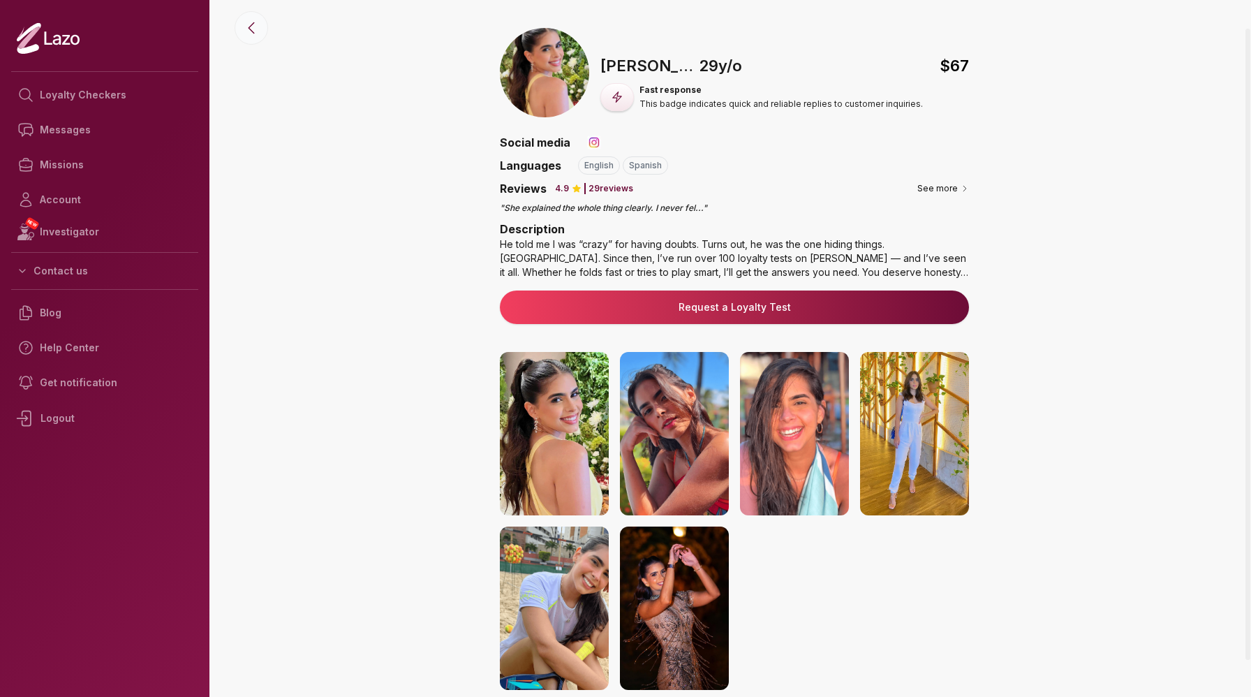
click at [246, 24] on icon at bounding box center [251, 28] width 17 height 17
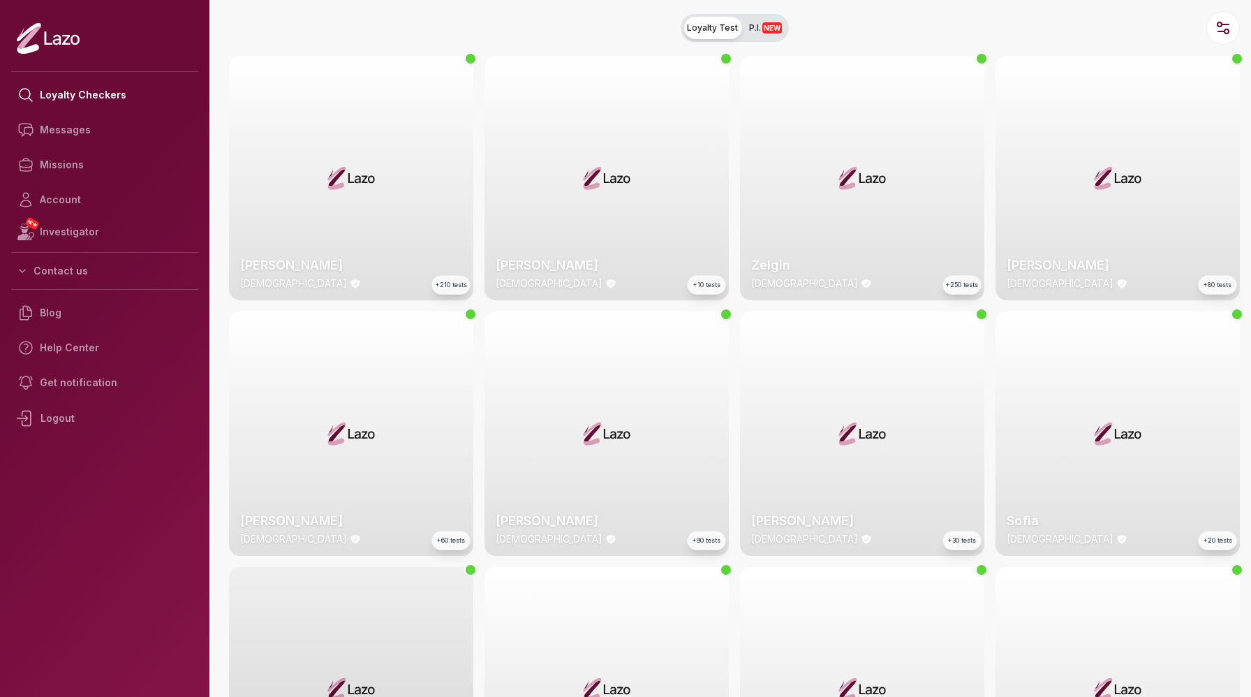
scroll to position [596, 0]
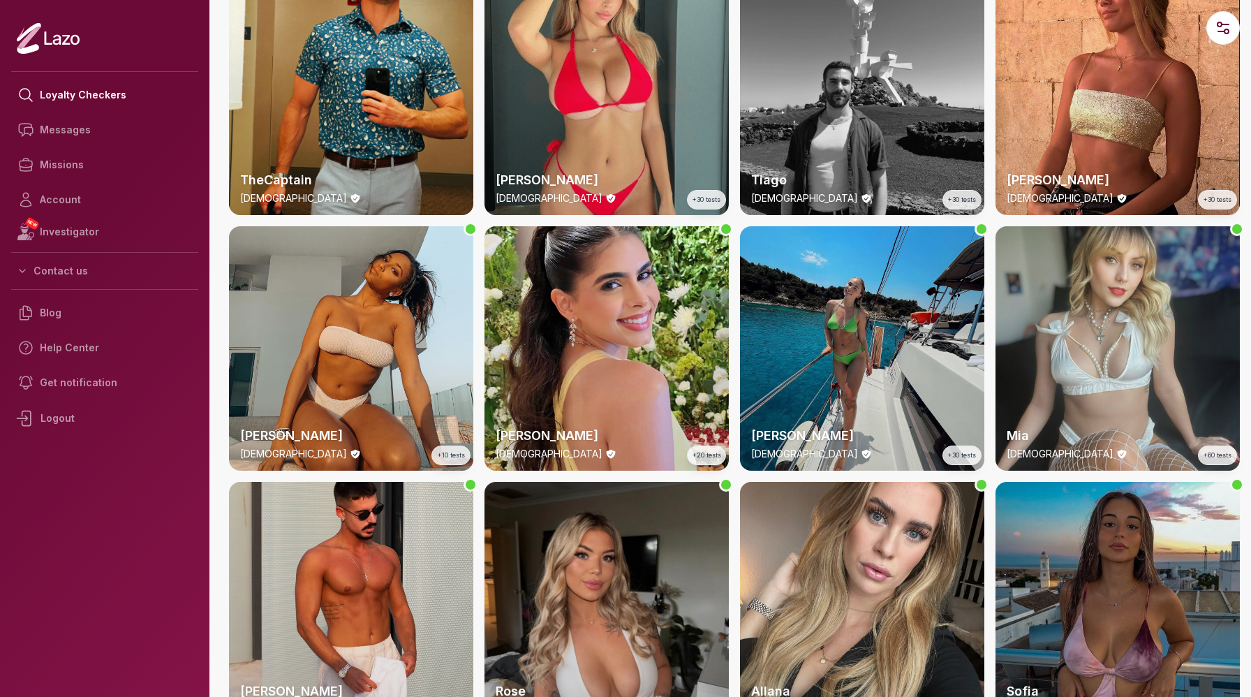
click at [835, 340] on div "Emery 24 y/o +30 tests" at bounding box center [862, 348] width 244 height 244
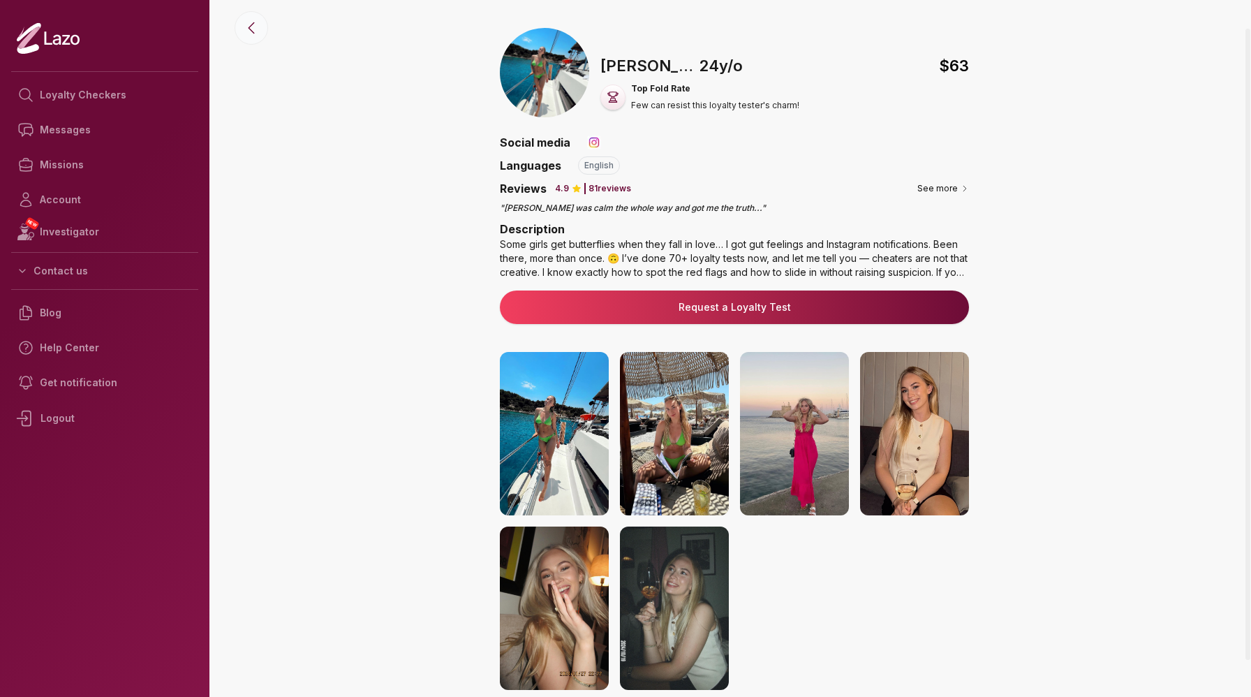
click at [252, 23] on icon at bounding box center [251, 28] width 17 height 17
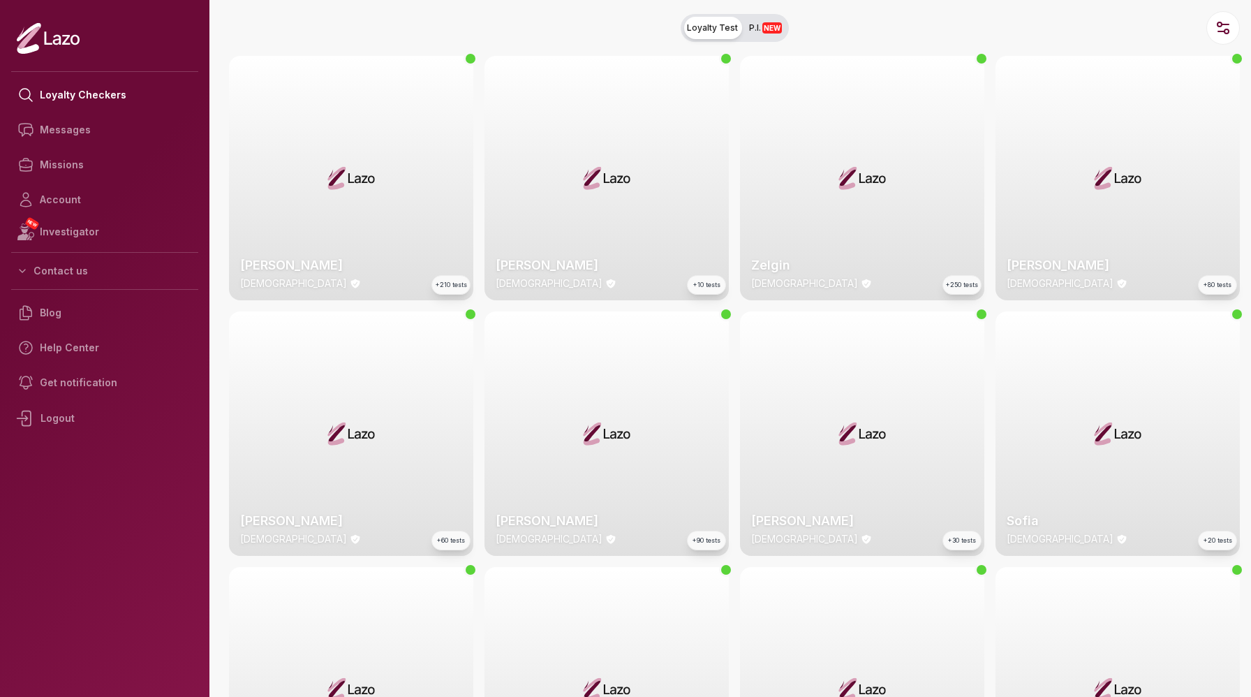
scroll to position [596, 0]
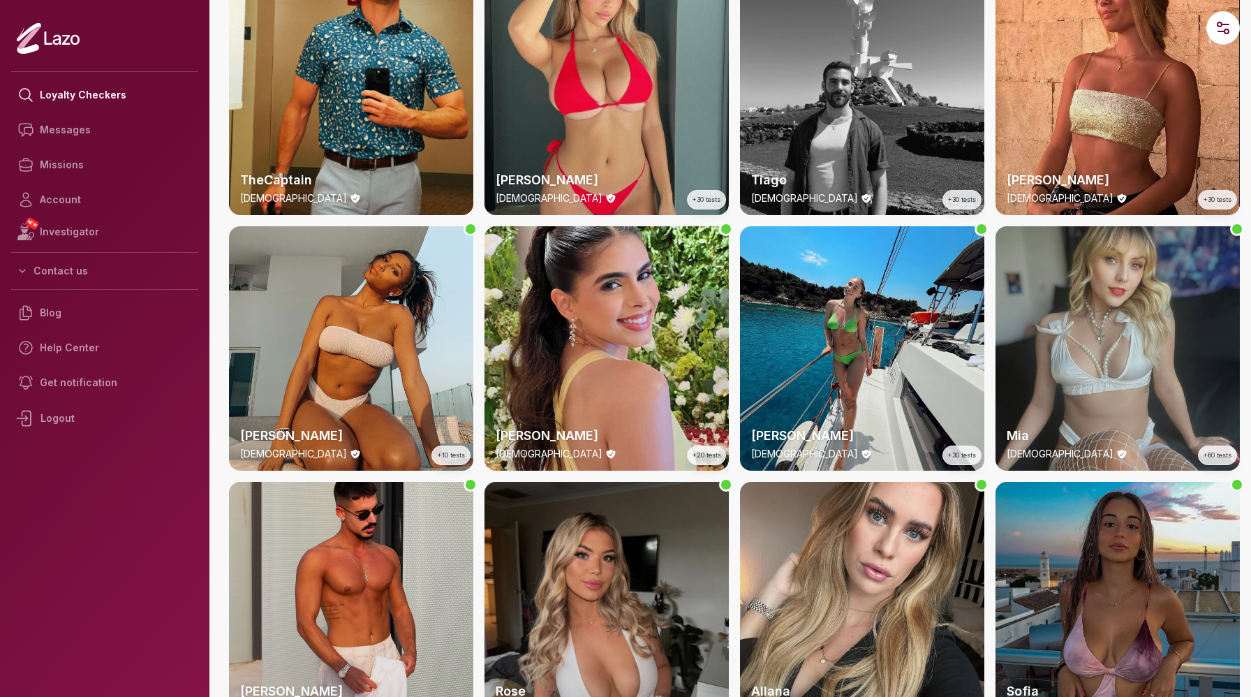
click at [1128, 358] on div "Mia 27 y/o +60 tests" at bounding box center [1118, 348] width 244 height 244
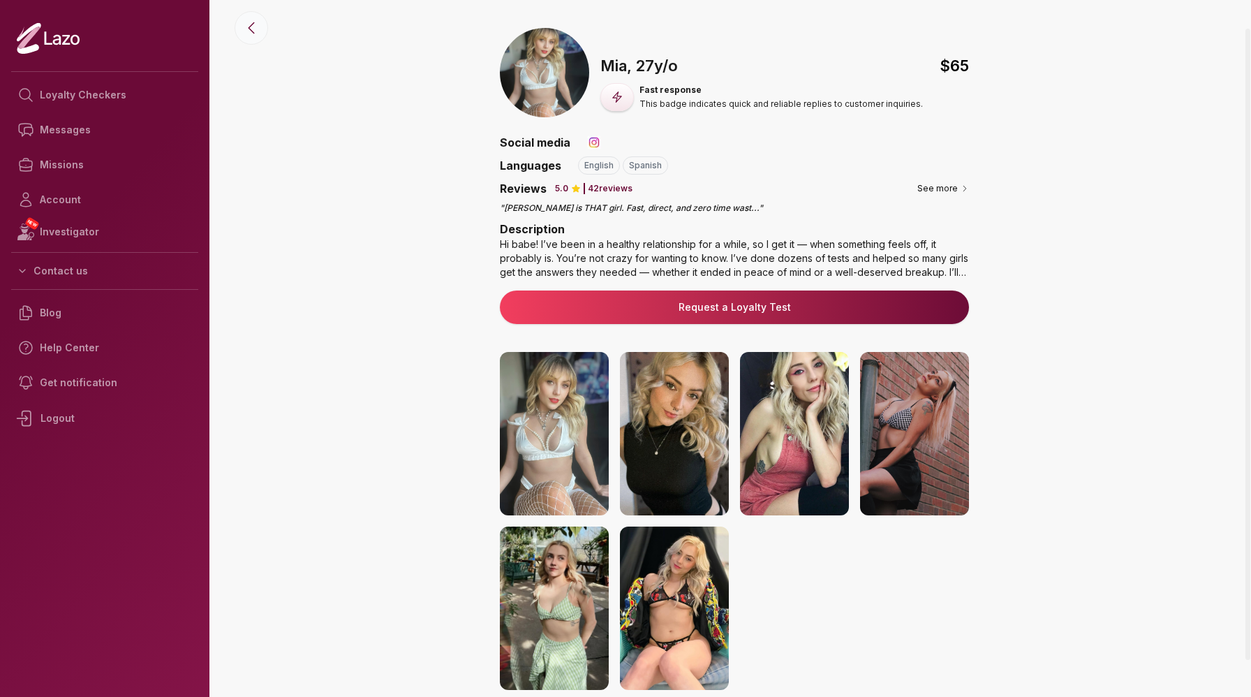
click at [249, 20] on icon at bounding box center [251, 28] width 17 height 17
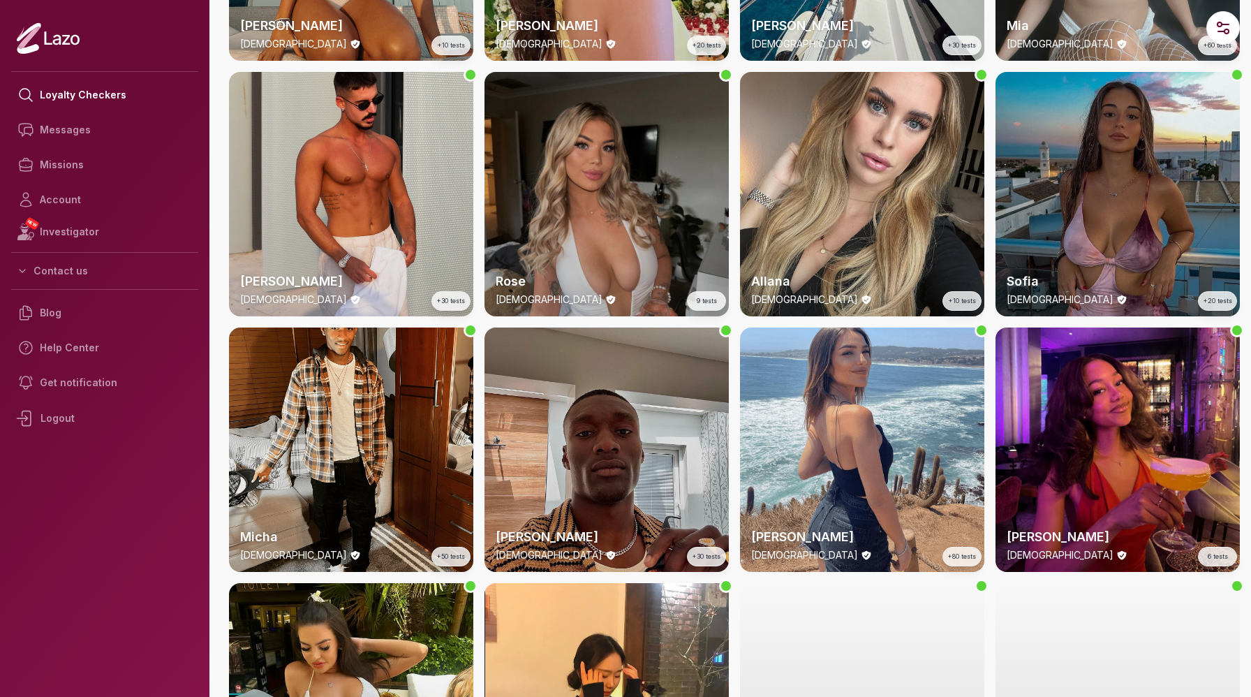
scroll to position [1008, 0]
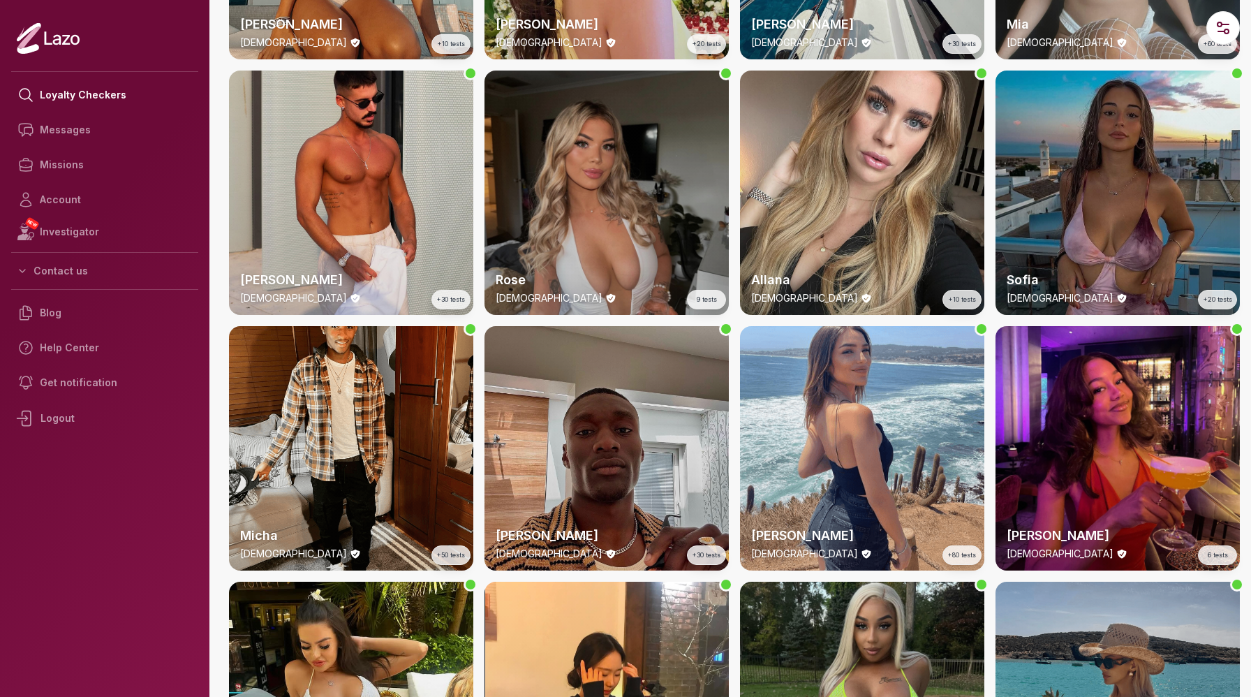
click at [586, 189] on div "Rose 24 y/o 9 tests" at bounding box center [607, 193] width 244 height 244
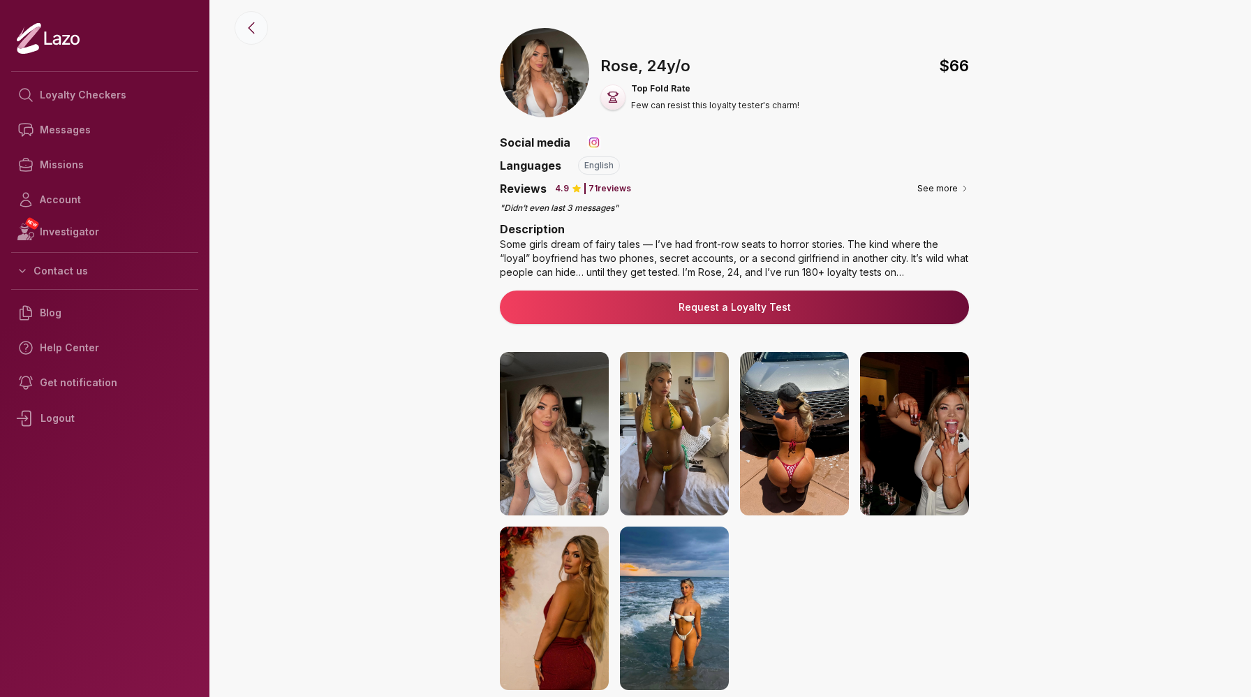
click at [244, 20] on icon at bounding box center [251, 28] width 17 height 17
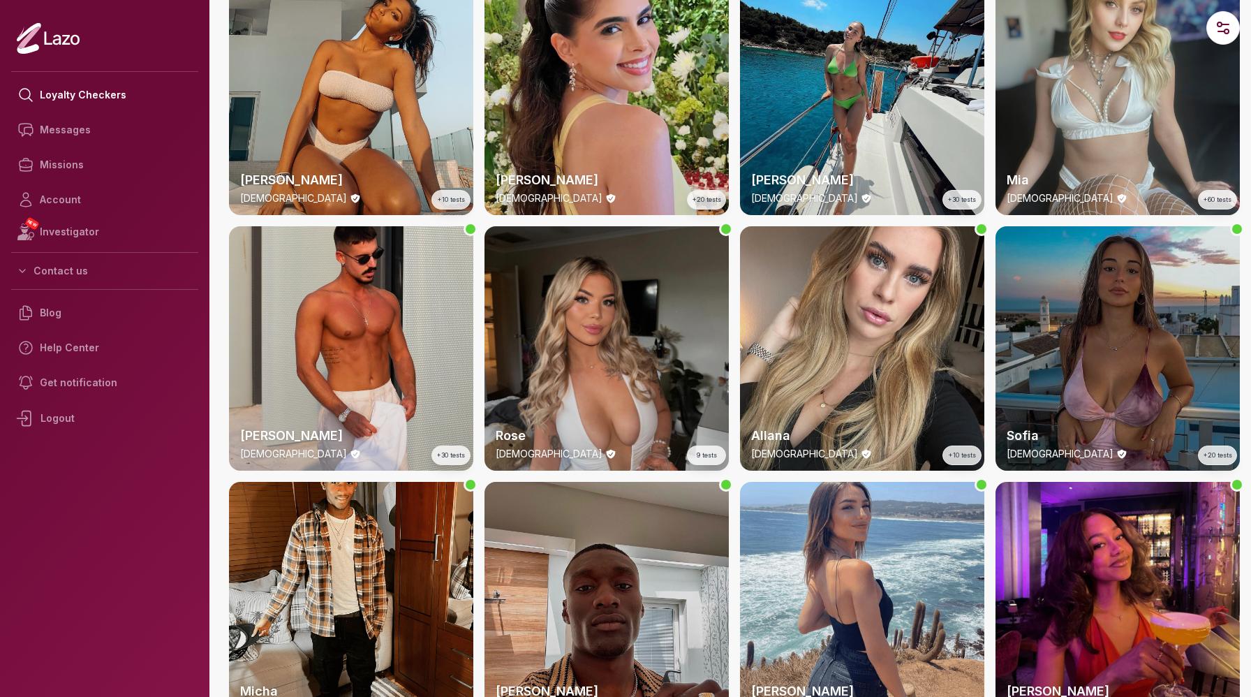
click at [1126, 332] on div "Sofia 20 y/o +20 tests" at bounding box center [1118, 348] width 244 height 244
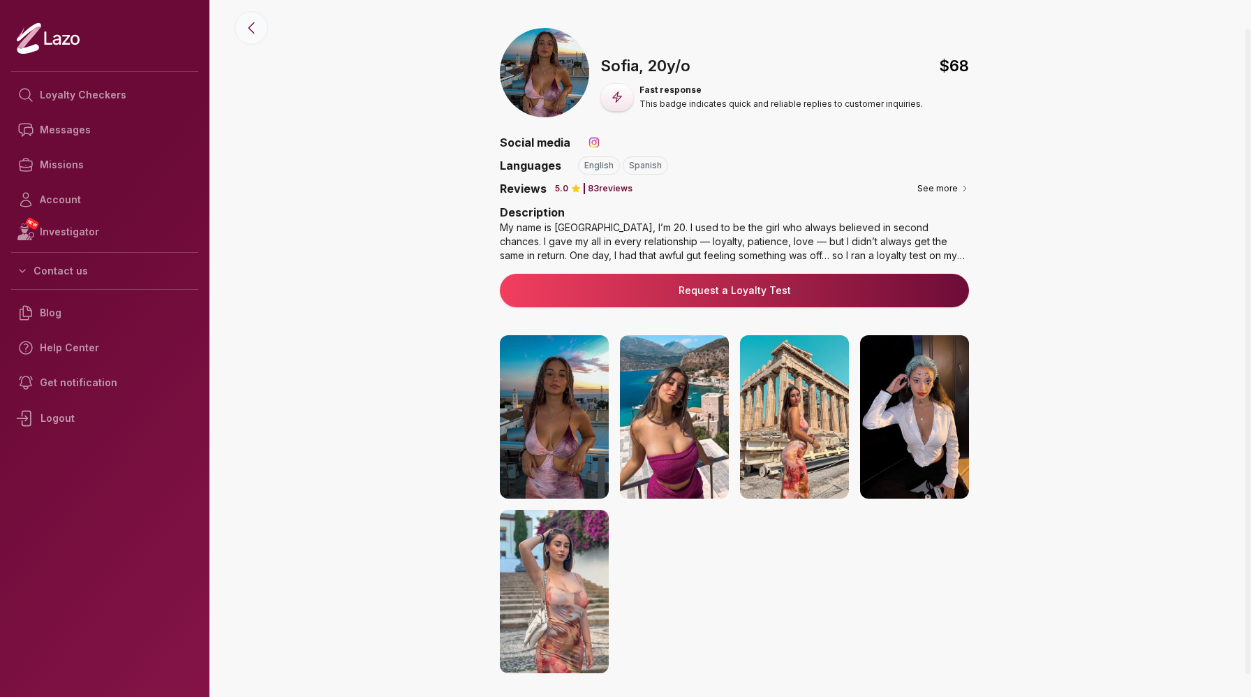
click at [255, 33] on icon at bounding box center [251, 28] width 17 height 17
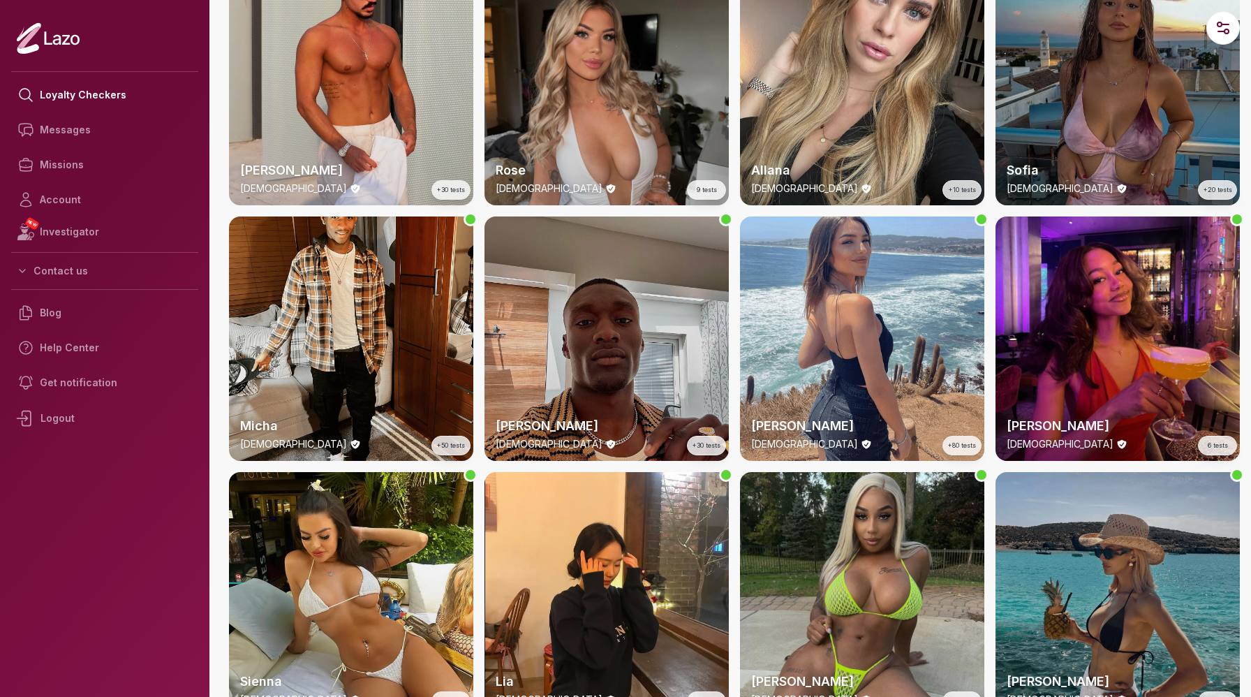
scroll to position [1123, 0]
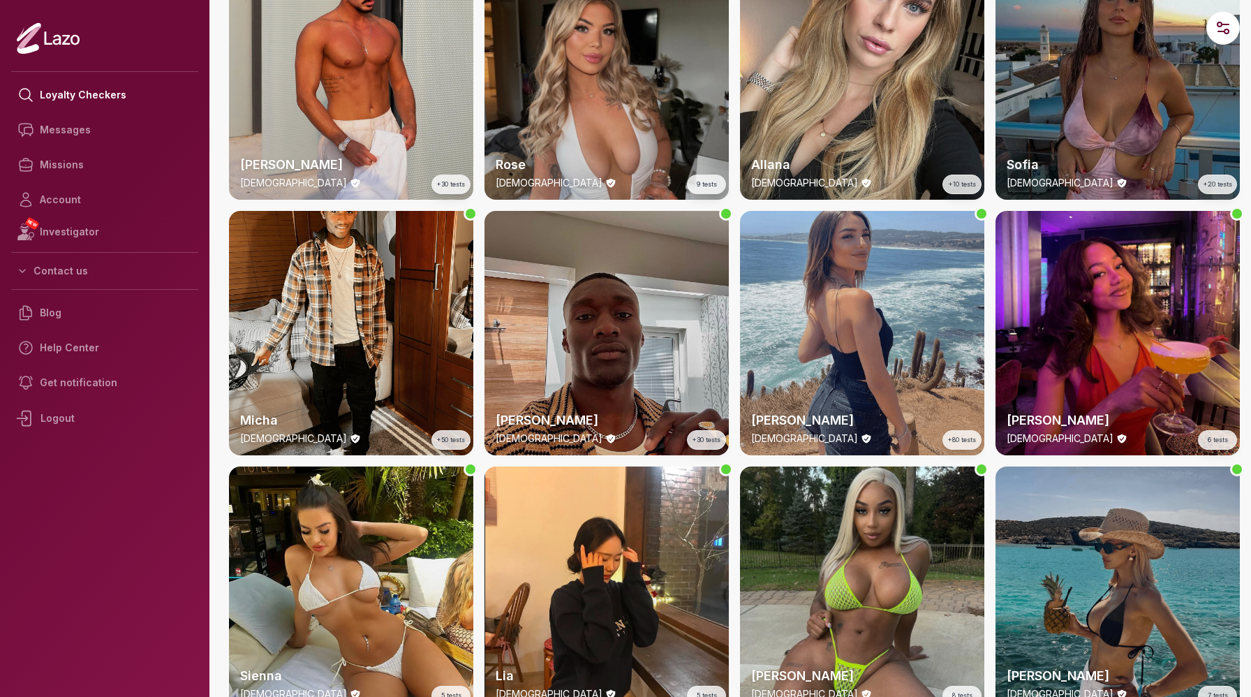
click at [837, 268] on div "Alba 25 y/o +80 tests" at bounding box center [862, 333] width 244 height 244
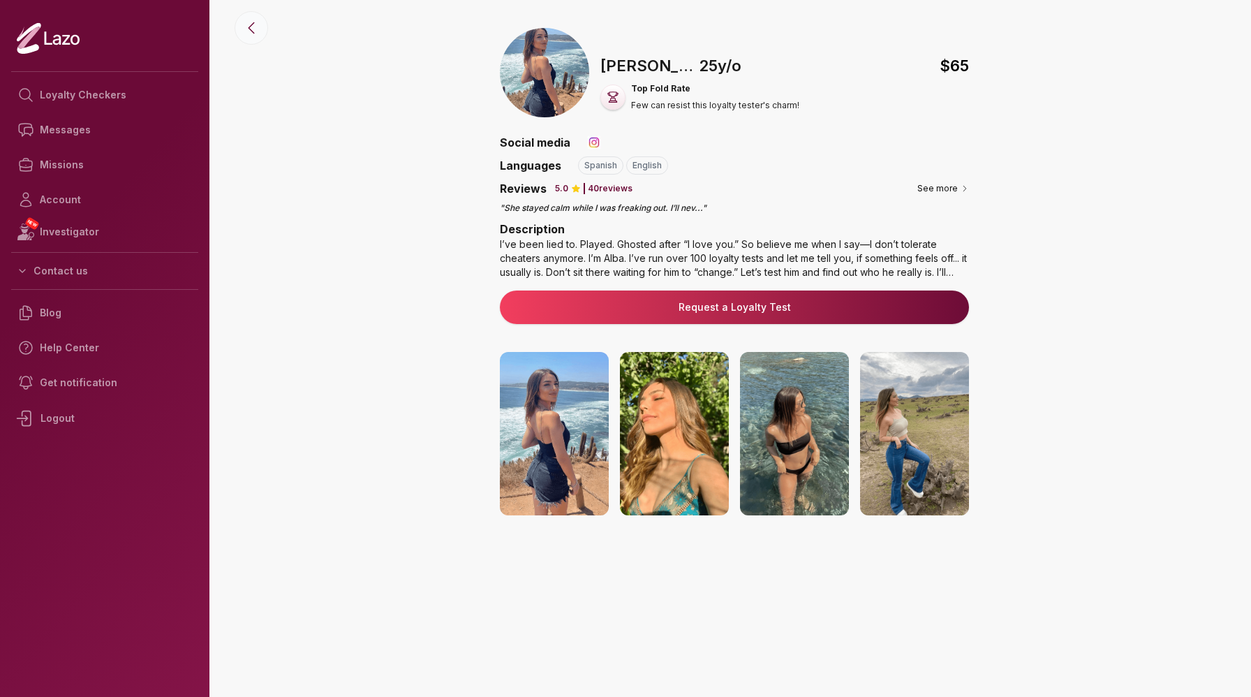
click at [248, 24] on icon at bounding box center [251, 28] width 17 height 17
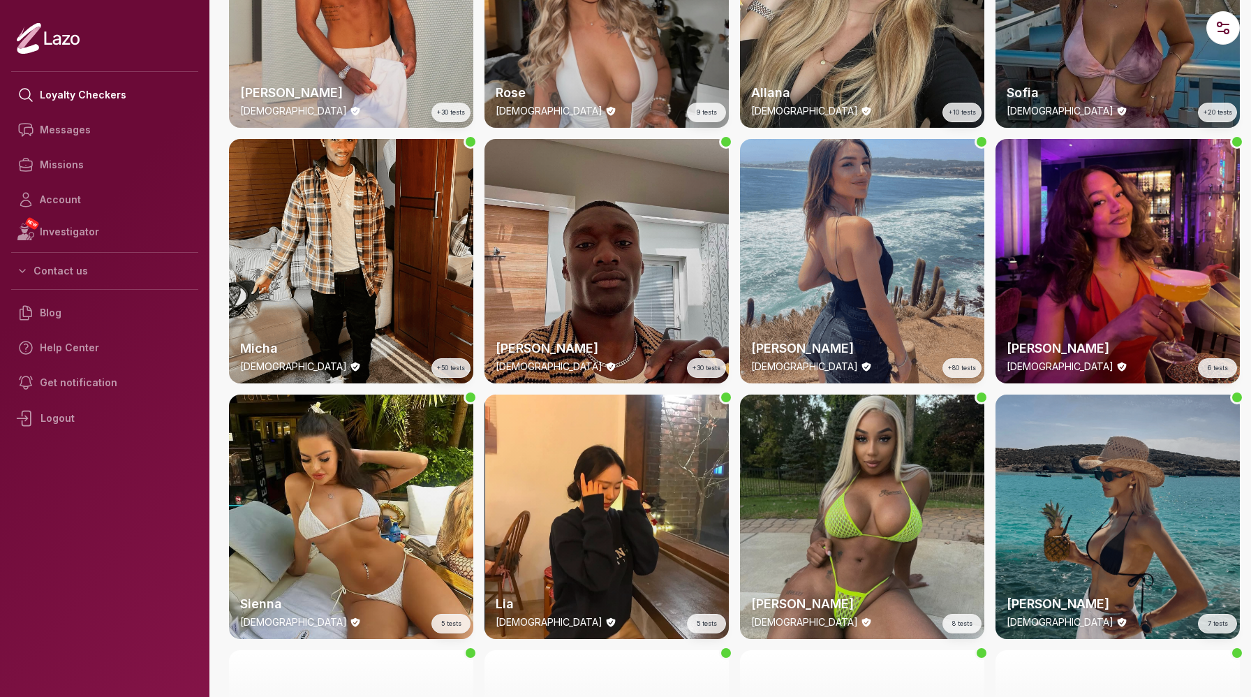
scroll to position [1205, 0]
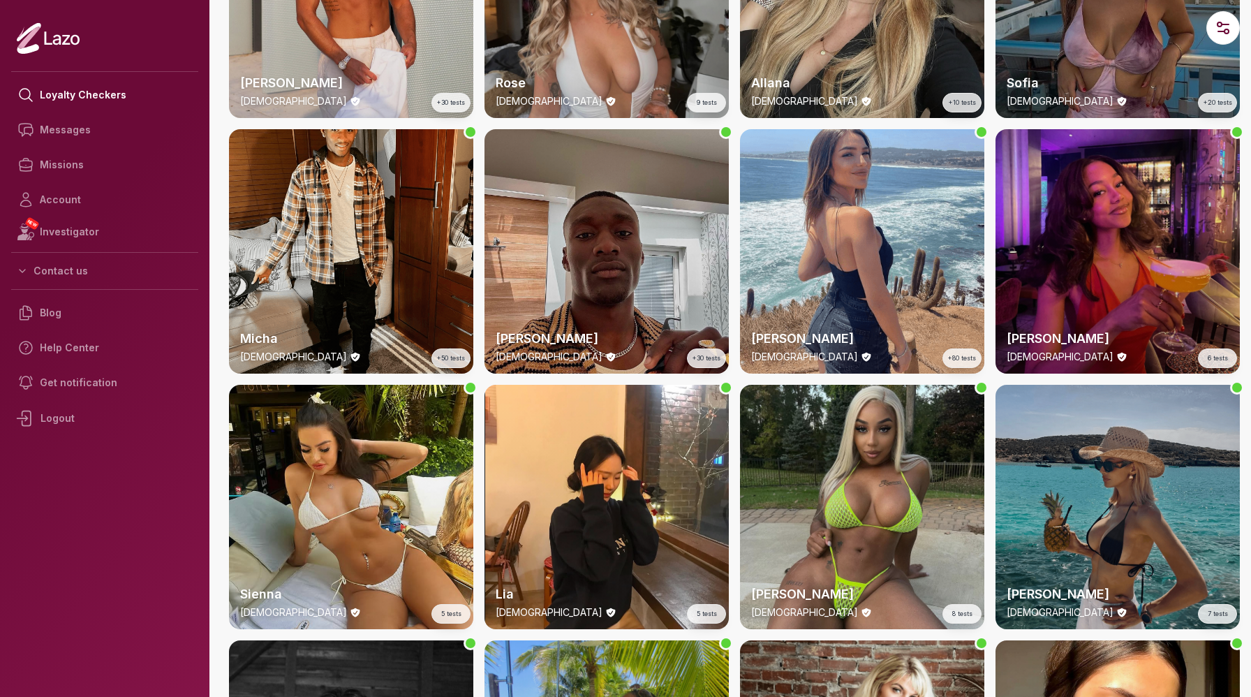
click at [1123, 262] on div "Josie 23 y/o 6 tests" at bounding box center [1118, 251] width 244 height 244
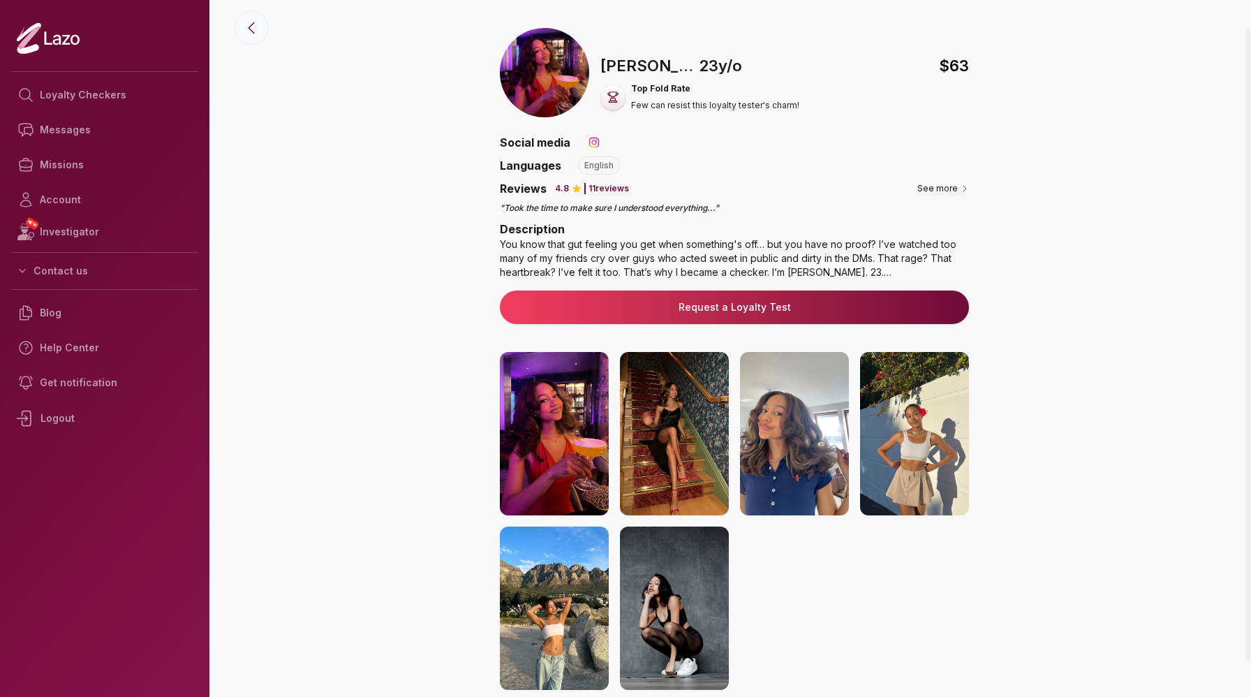
click at [252, 36] on button at bounding box center [252, 28] width 34 height 34
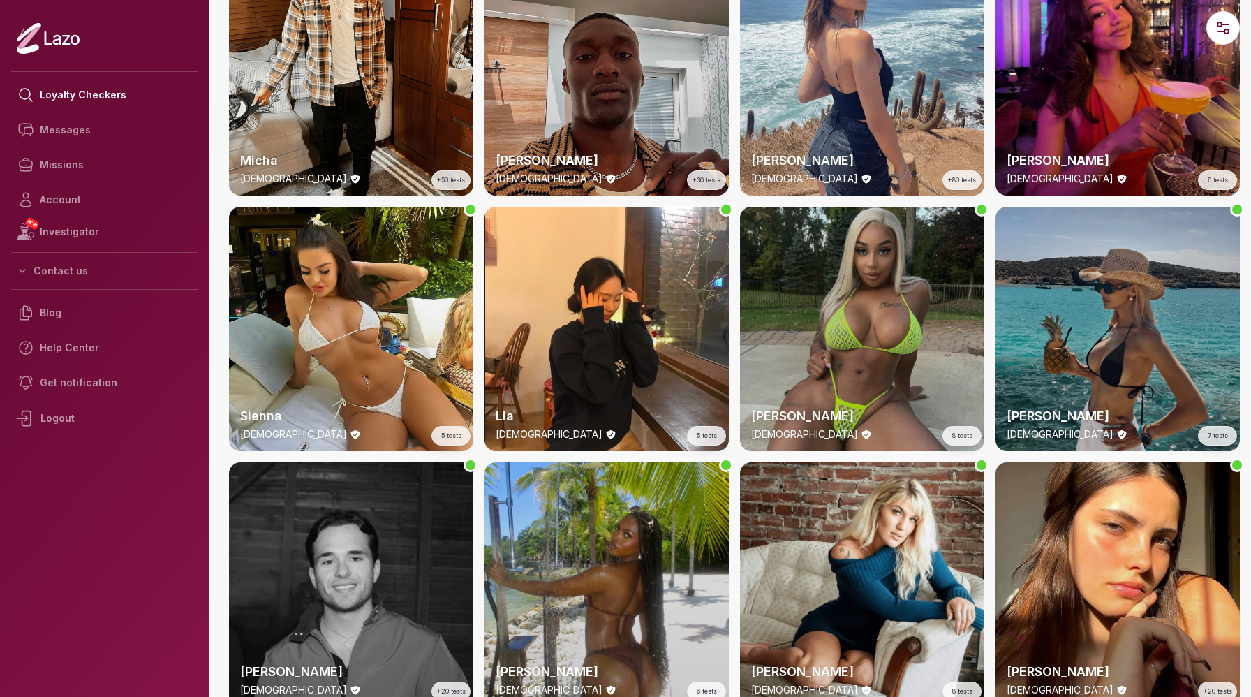
scroll to position [1387, 0]
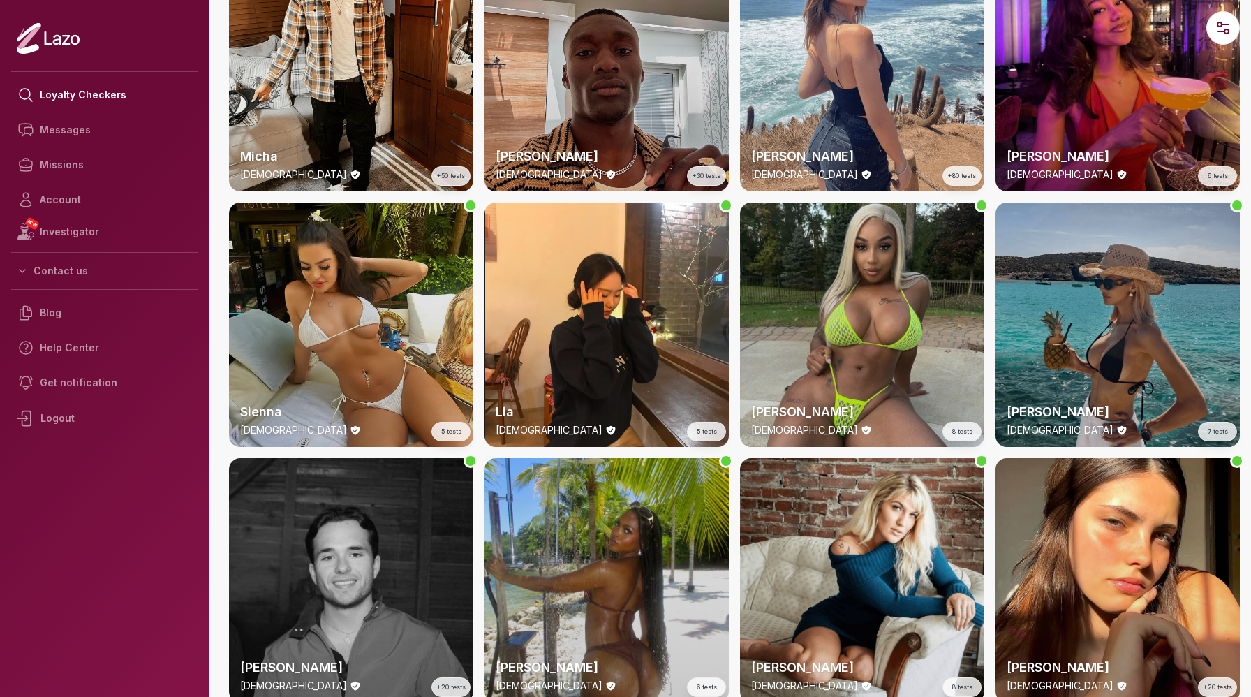
click at [351, 334] on div "Sienna 29 y/o 5 tests" at bounding box center [351, 325] width 244 height 244
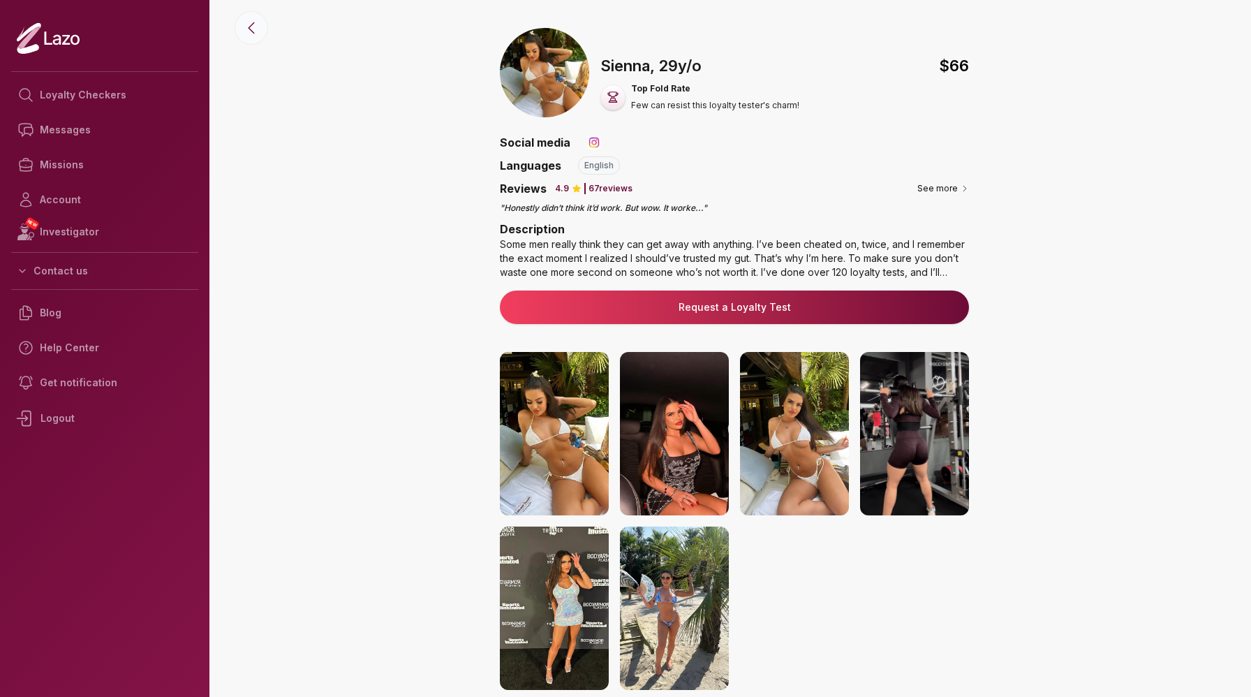
click at [249, 34] on icon at bounding box center [251, 28] width 17 height 17
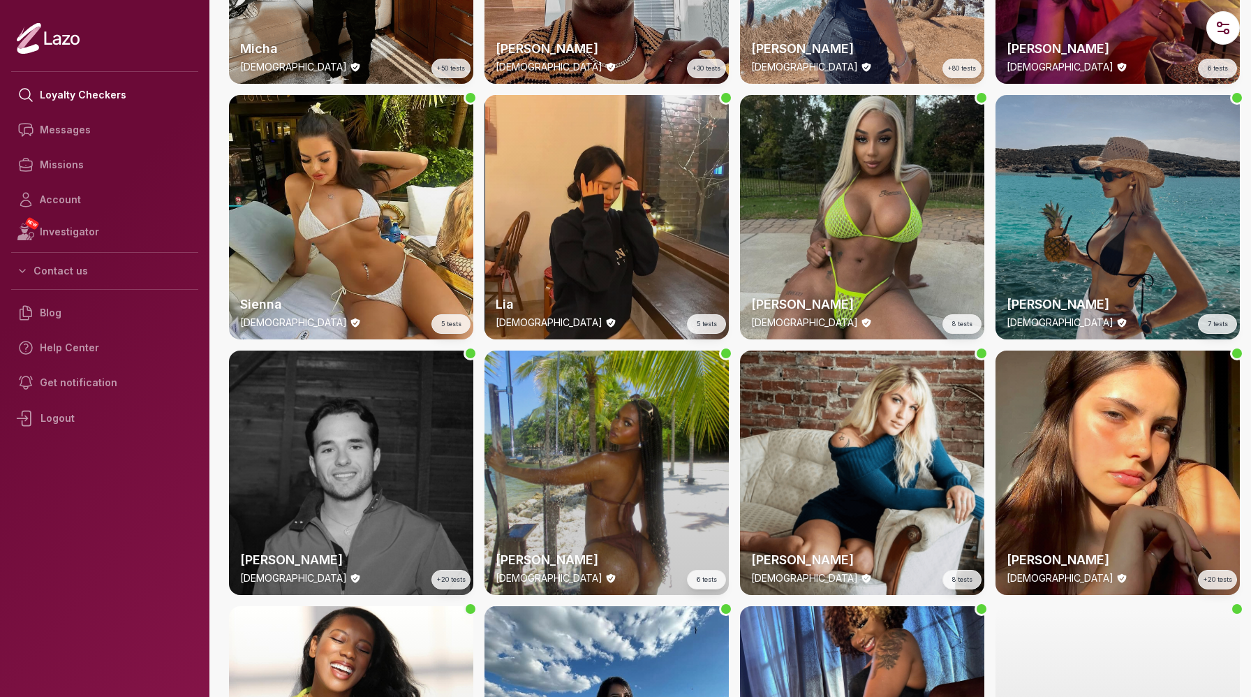
scroll to position [1481, 0]
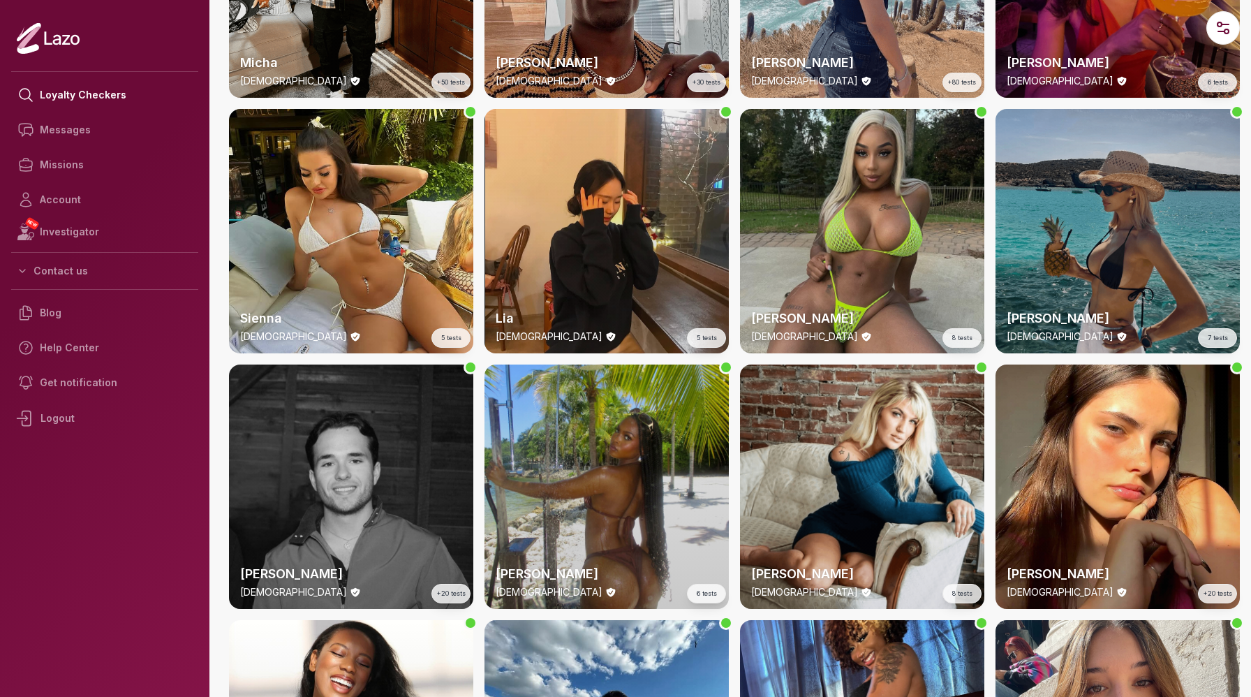
click at [566, 219] on div "Lia 22 y/o 5 tests" at bounding box center [607, 231] width 244 height 244
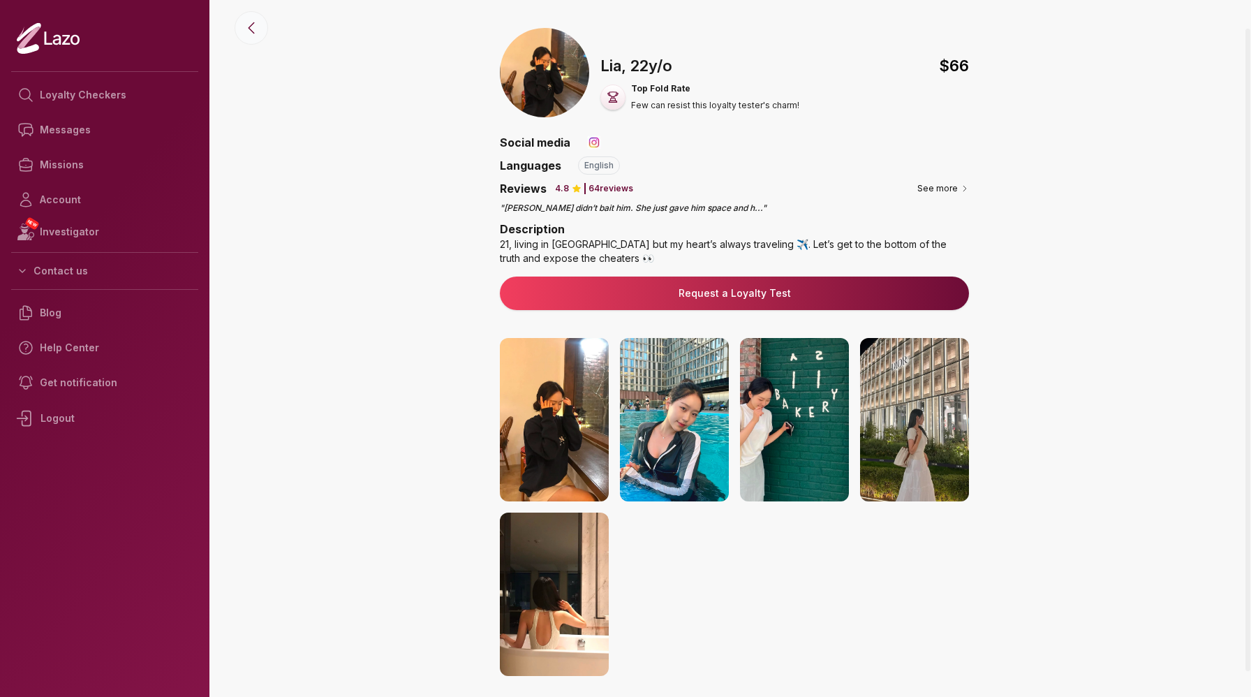
click at [249, 22] on icon at bounding box center [251, 28] width 17 height 17
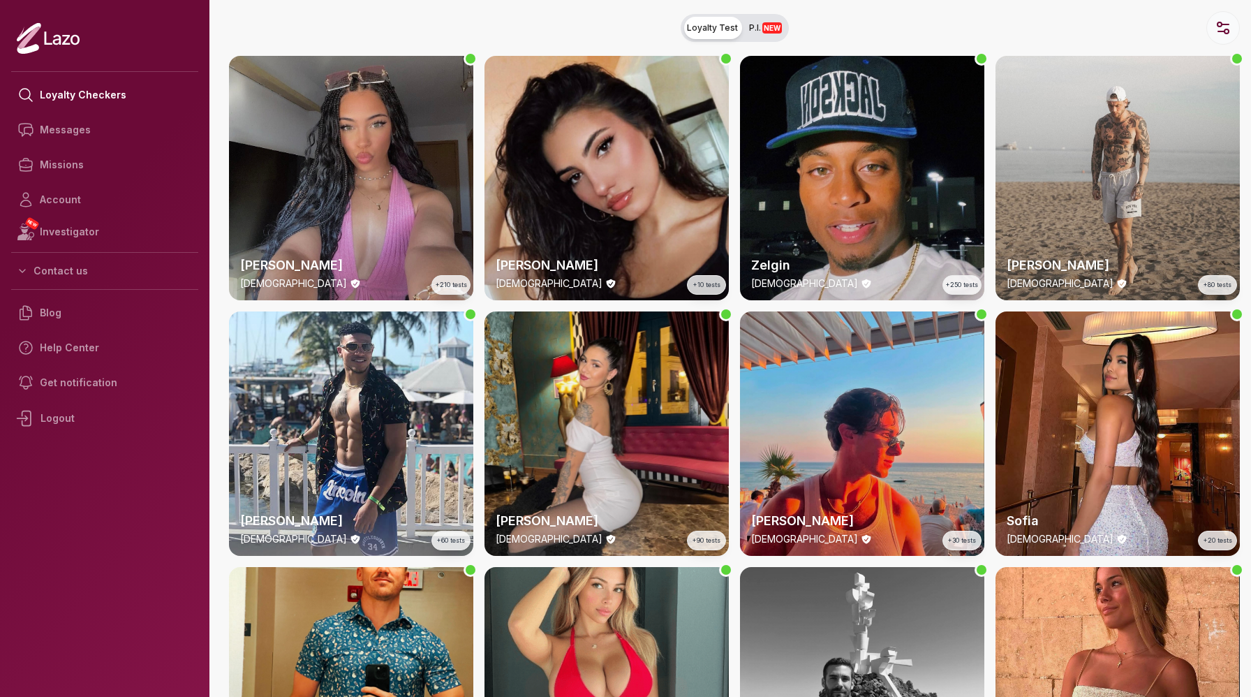
click at [1220, 31] on icon "button" at bounding box center [1222, 31] width 6 height 0
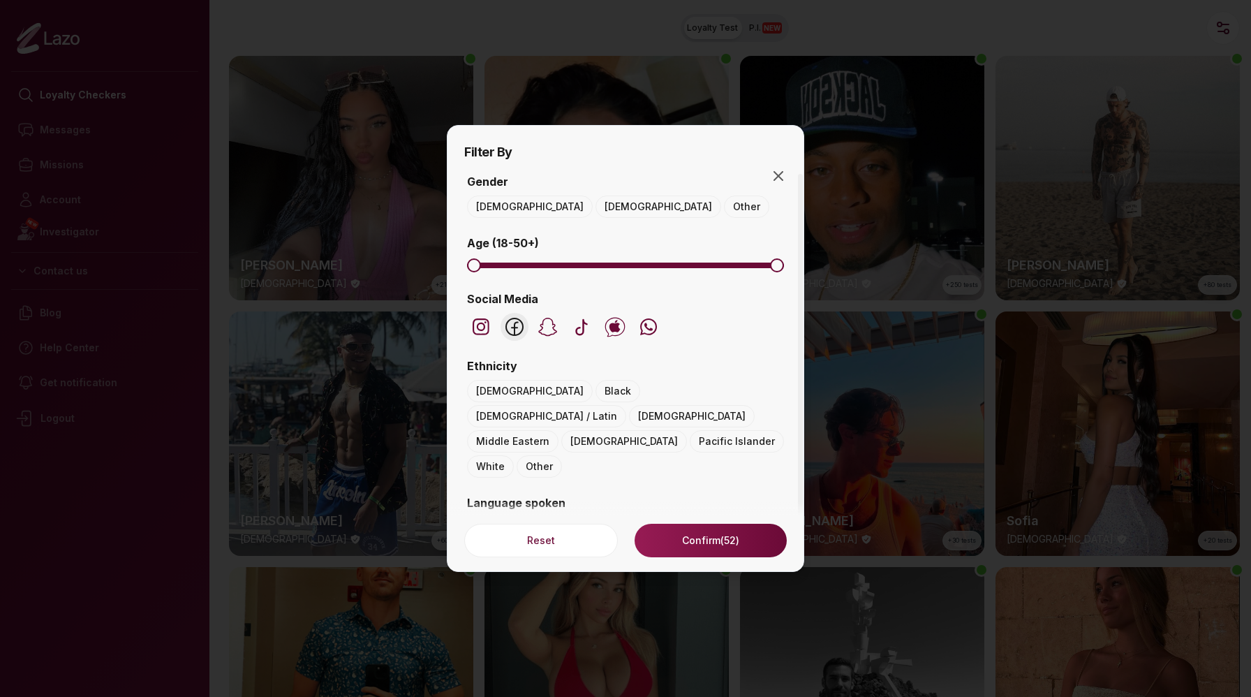
click at [519, 320] on icon "button" at bounding box center [514, 326] width 17 height 17
click at [712, 532] on button "Confirm (3)" at bounding box center [711, 541] width 152 height 34
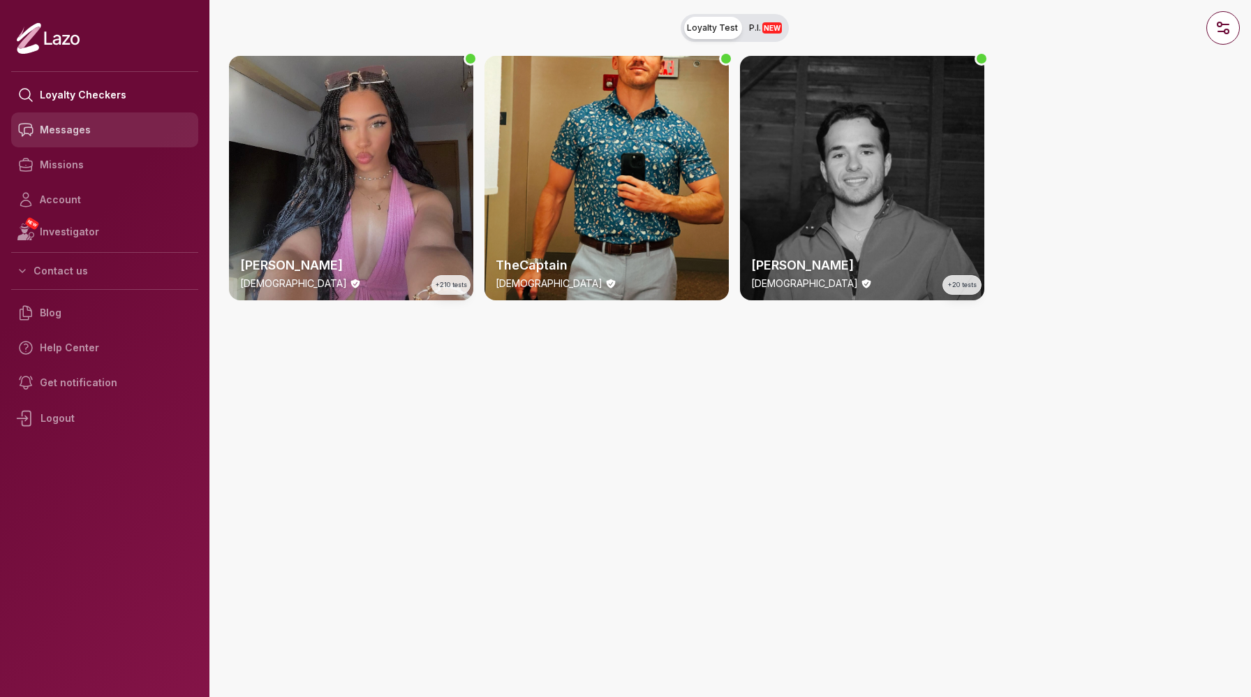
click at [57, 142] on link "Messages" at bounding box center [104, 129] width 187 height 35
